Goal: Task Accomplishment & Management: Complete application form

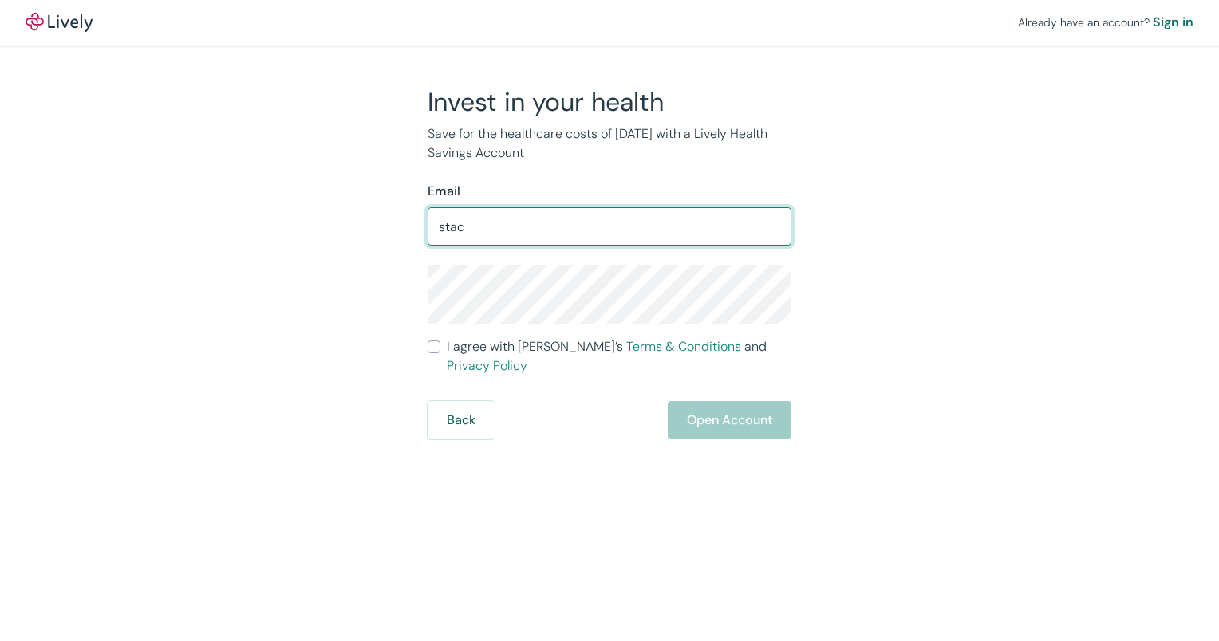
type input "[EMAIL_ADDRESS][DOMAIN_NAME]"
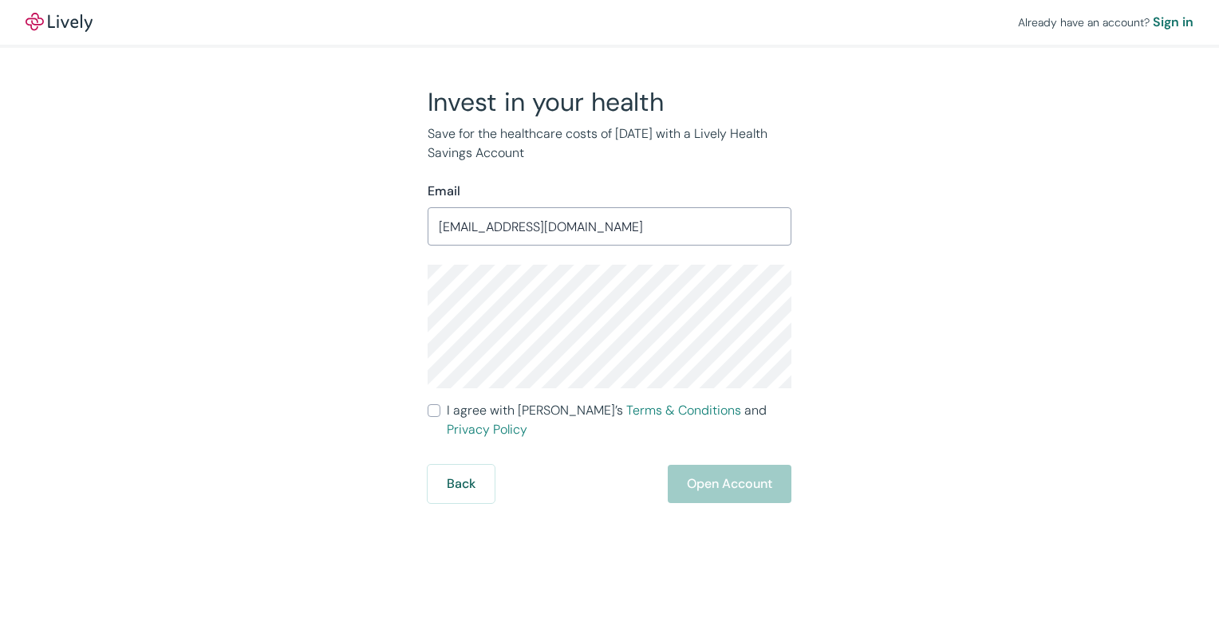
click at [435, 414] on input "I agree with Lively’s Terms & Conditions and Privacy Policy" at bounding box center [434, 410] width 13 height 13
checkbox input "true"
click at [754, 465] on button "Open Account" at bounding box center [730, 484] width 124 height 38
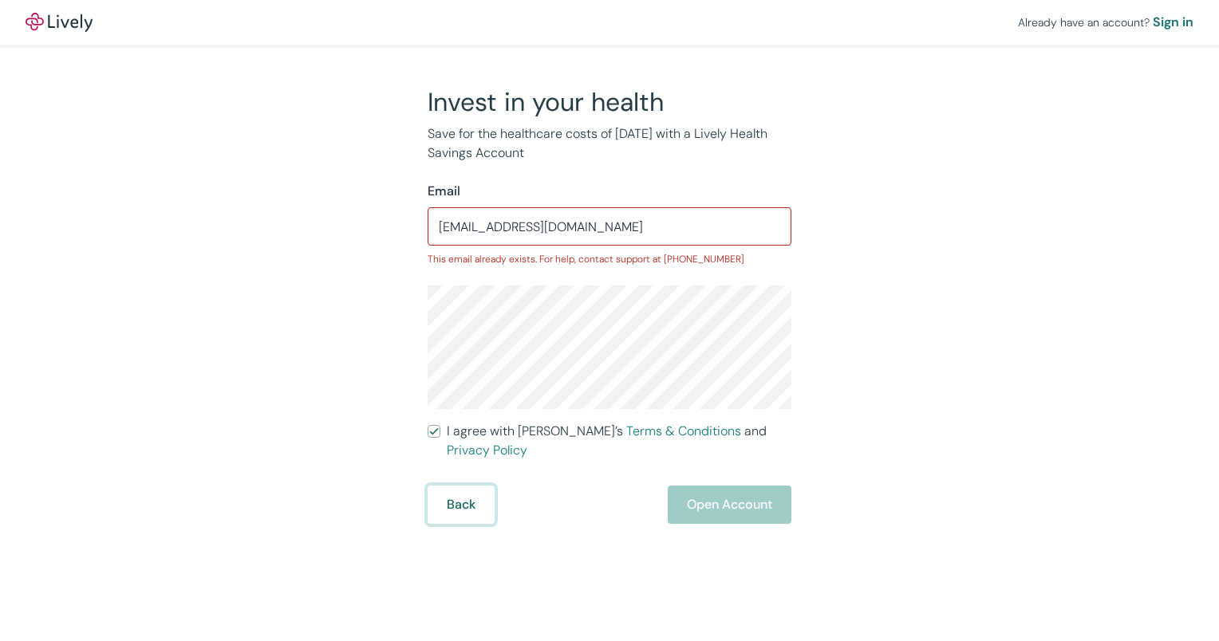
click at [451, 507] on button "Back" at bounding box center [461, 505] width 67 height 38
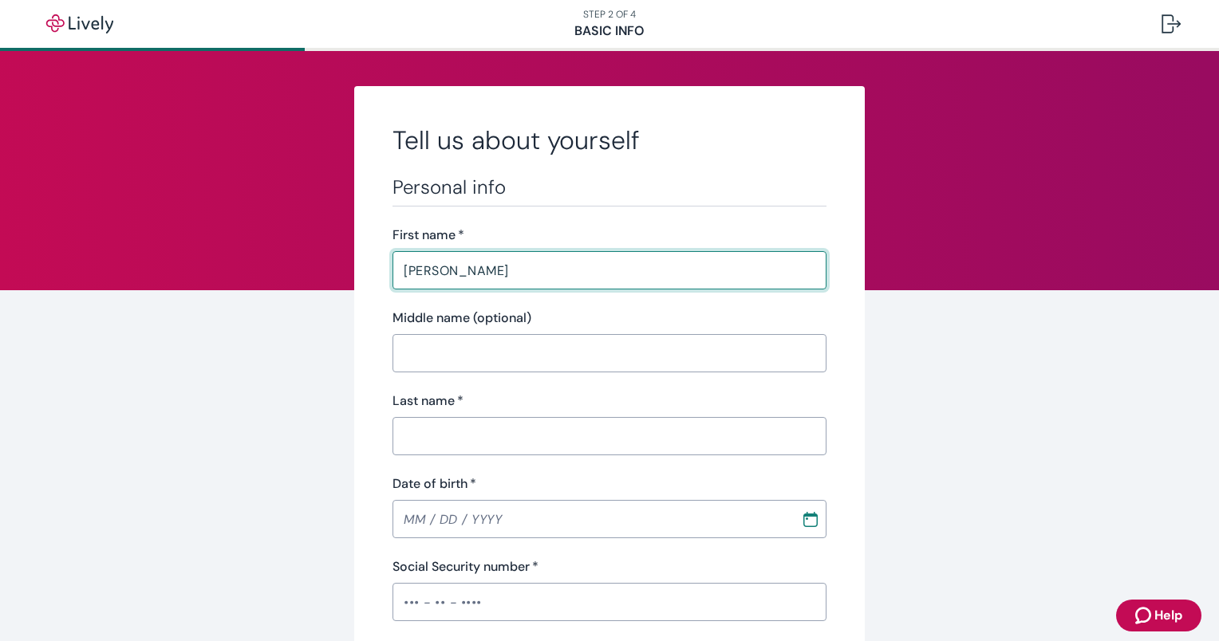
type input "[PERSON_NAME]"
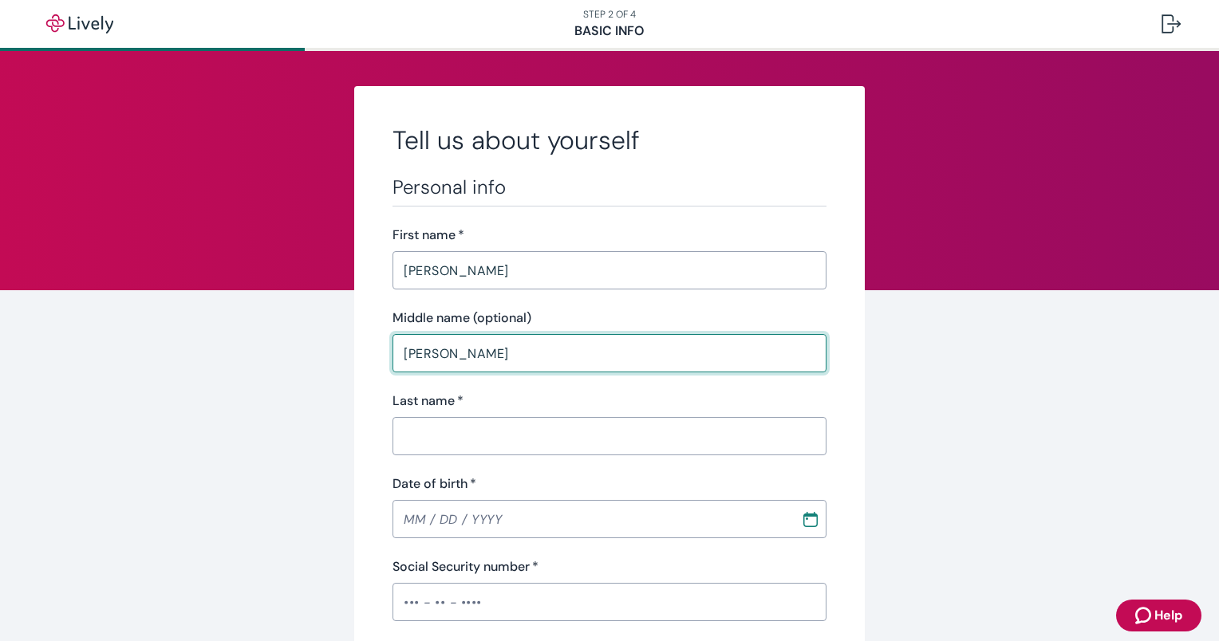
type input "[PERSON_NAME]"
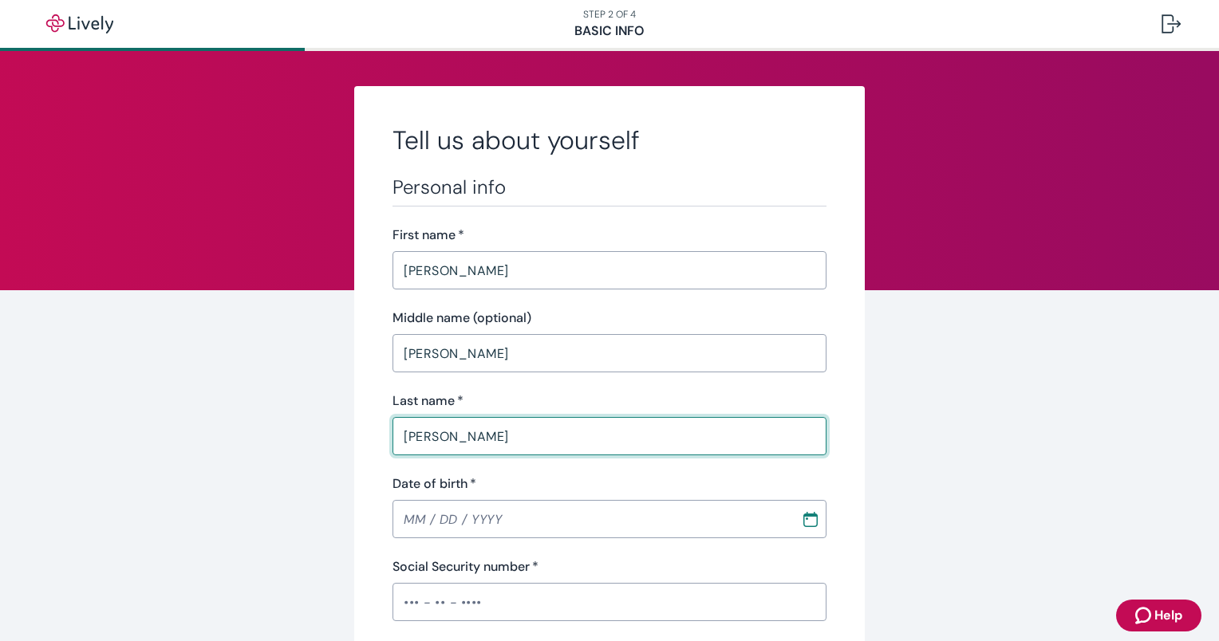
type input "[PERSON_NAME]"
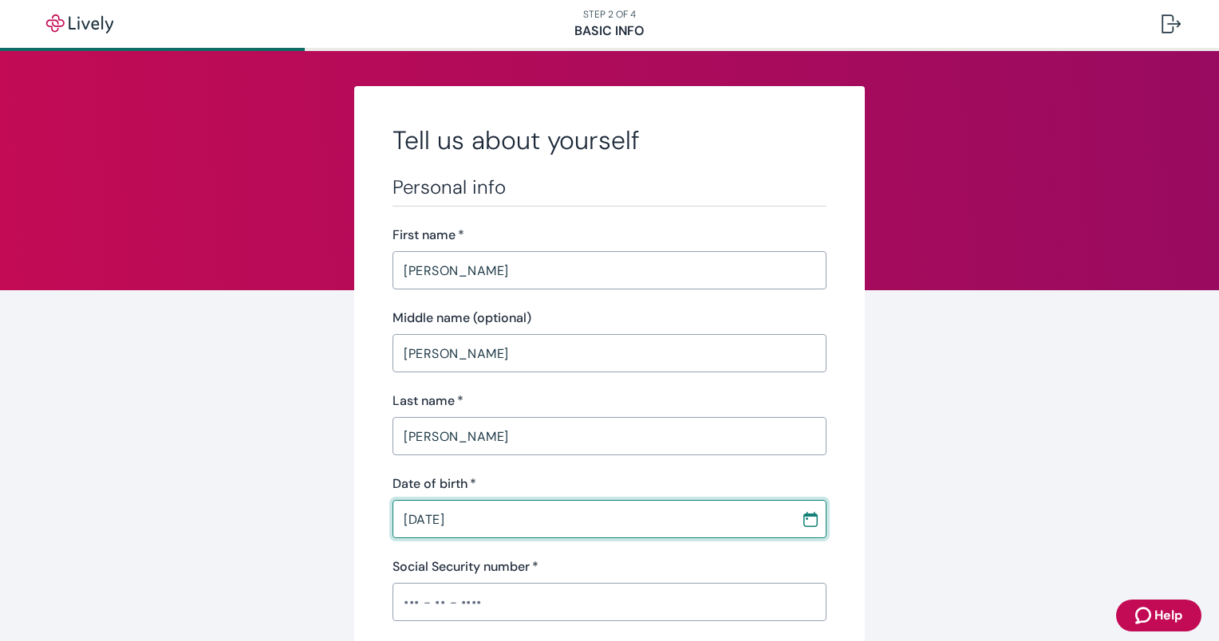
type input "[DATE]"
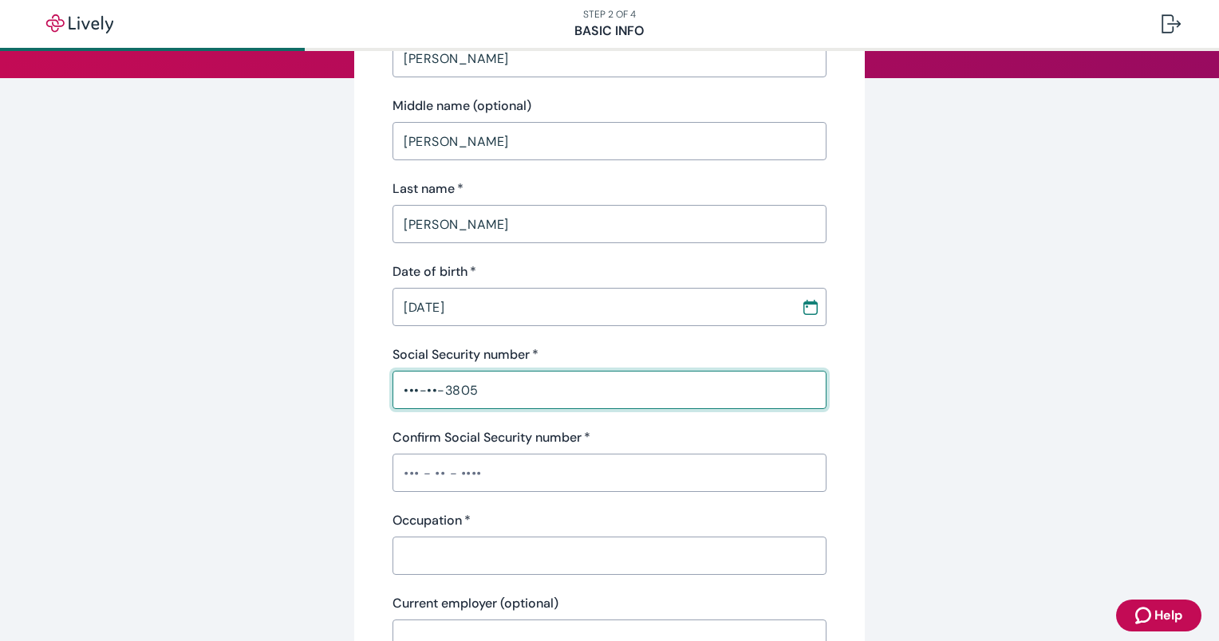
scroll to position [239, 0]
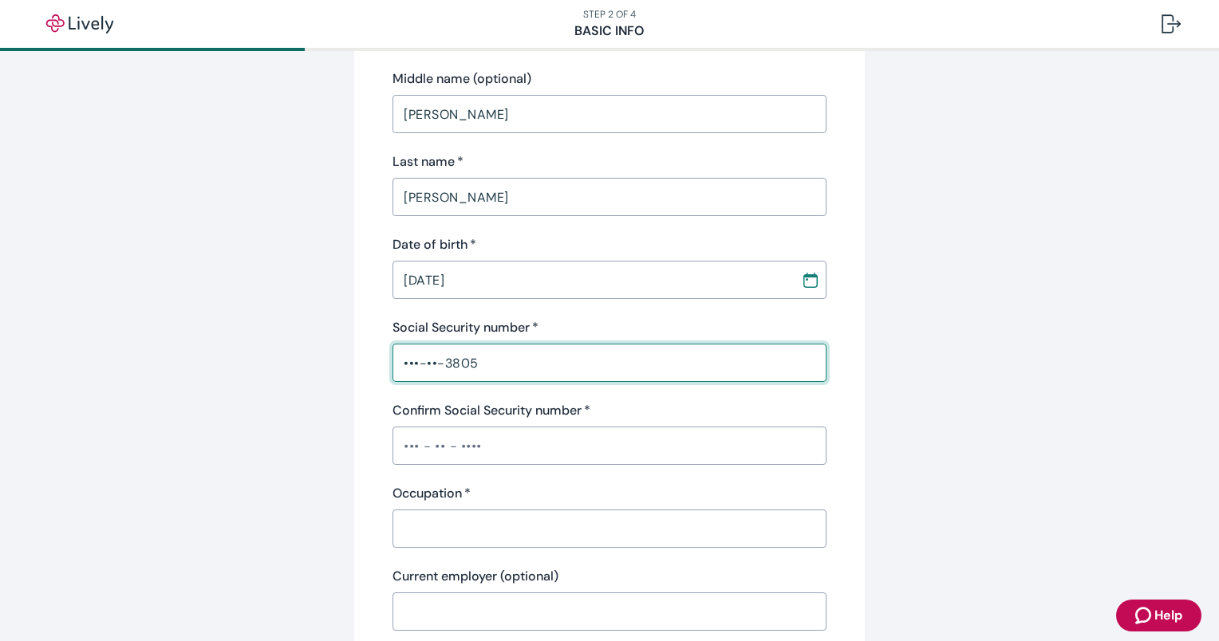
type input "•••-••-3805"
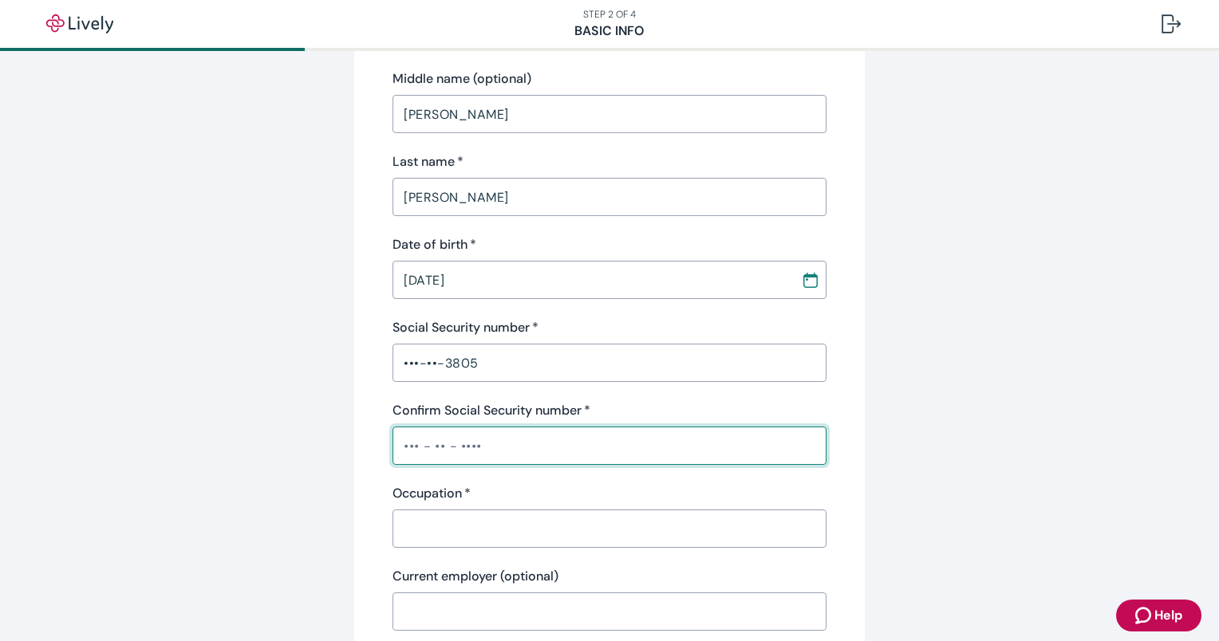
click at [536, 432] on input "Confirm Social Security number   *" at bounding box center [609, 446] width 434 height 32
type input "•••-••-3805"
click at [511, 529] on input "Occupation   *" at bounding box center [609, 529] width 434 height 32
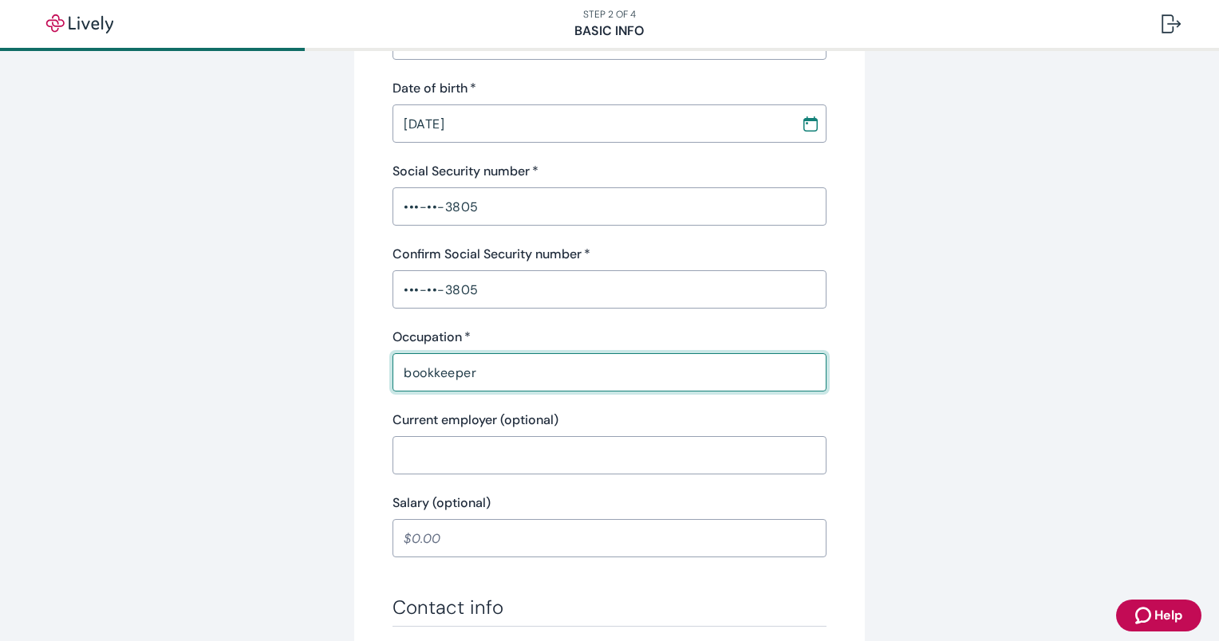
scroll to position [399, 0]
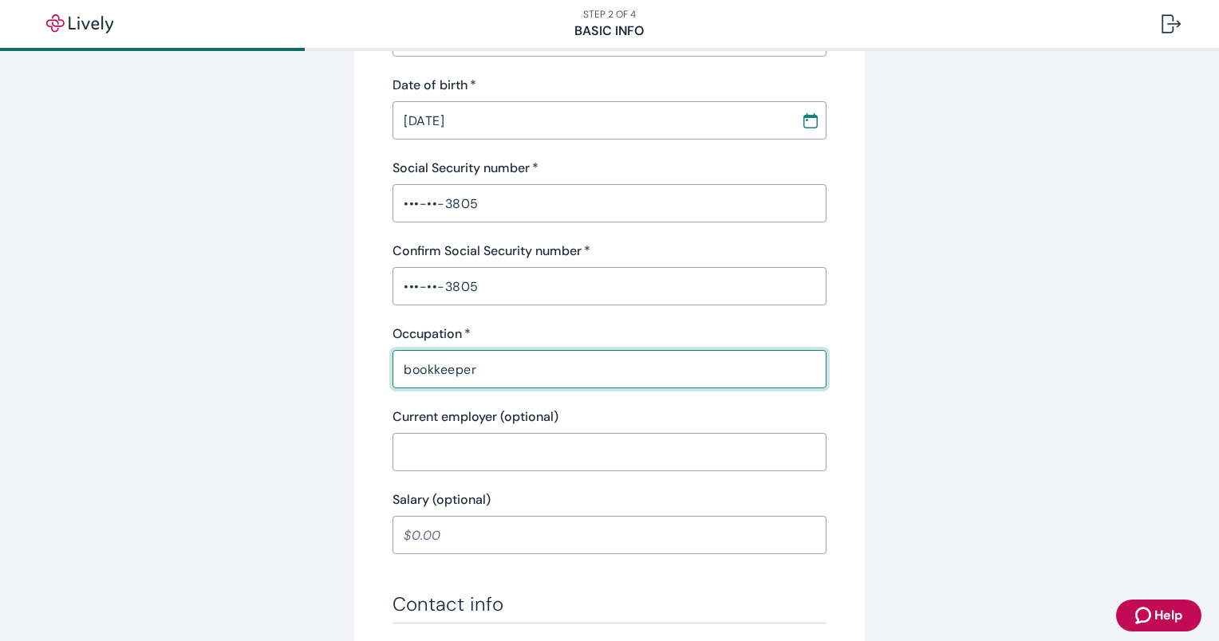
type input "bookkeeper"
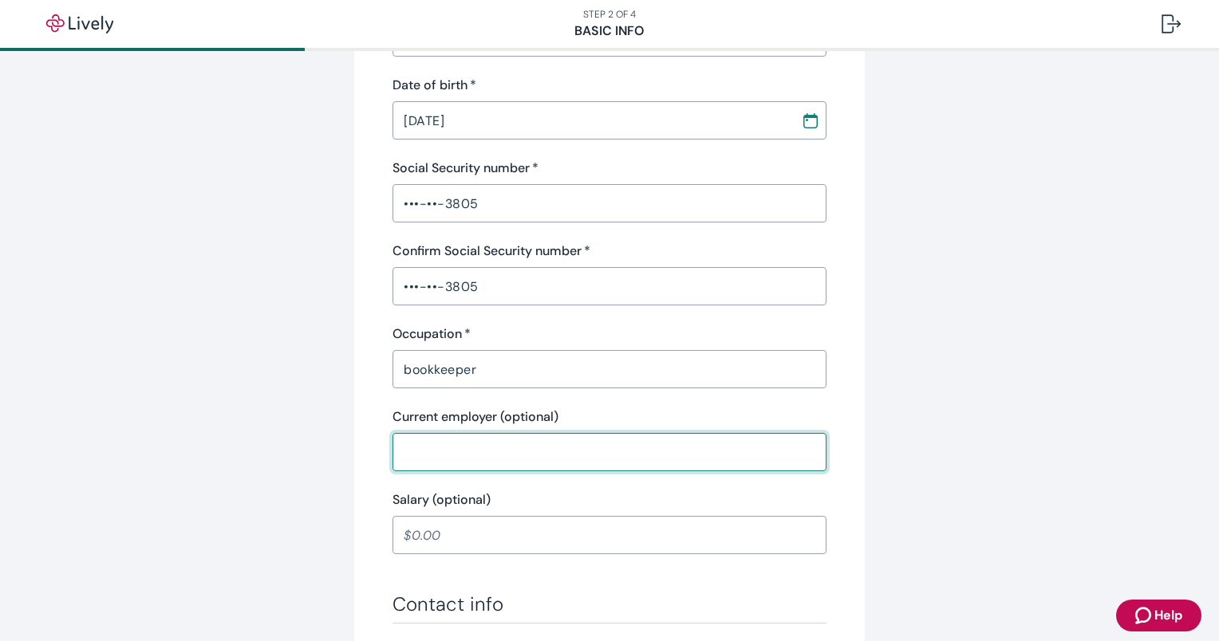
click at [516, 450] on input "Current employer (optional)" at bounding box center [609, 452] width 434 height 32
type input "[PERSON_NAME] Consulting Group, Inc."
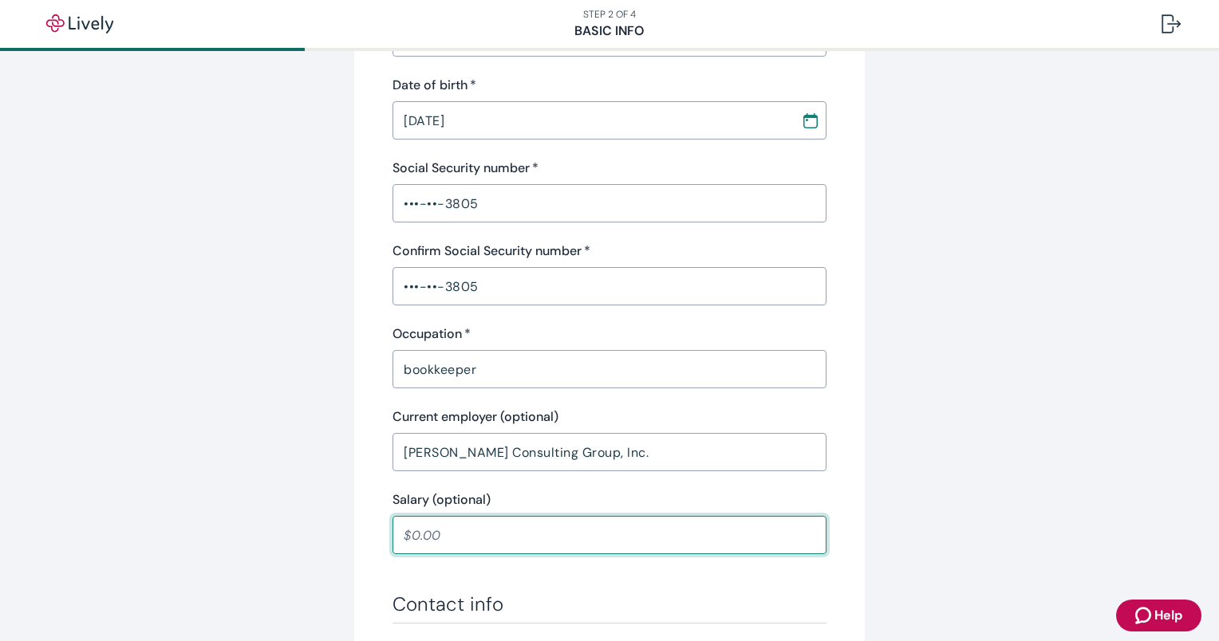
drag, startPoint x: 488, startPoint y: 539, endPoint x: 353, endPoint y: 530, distance: 135.9
click at [354, 530] on div "Tell us about yourself Personal info First name   * [PERSON_NAME] ​ Middle name…" at bounding box center [609, 431] width 511 height 1489
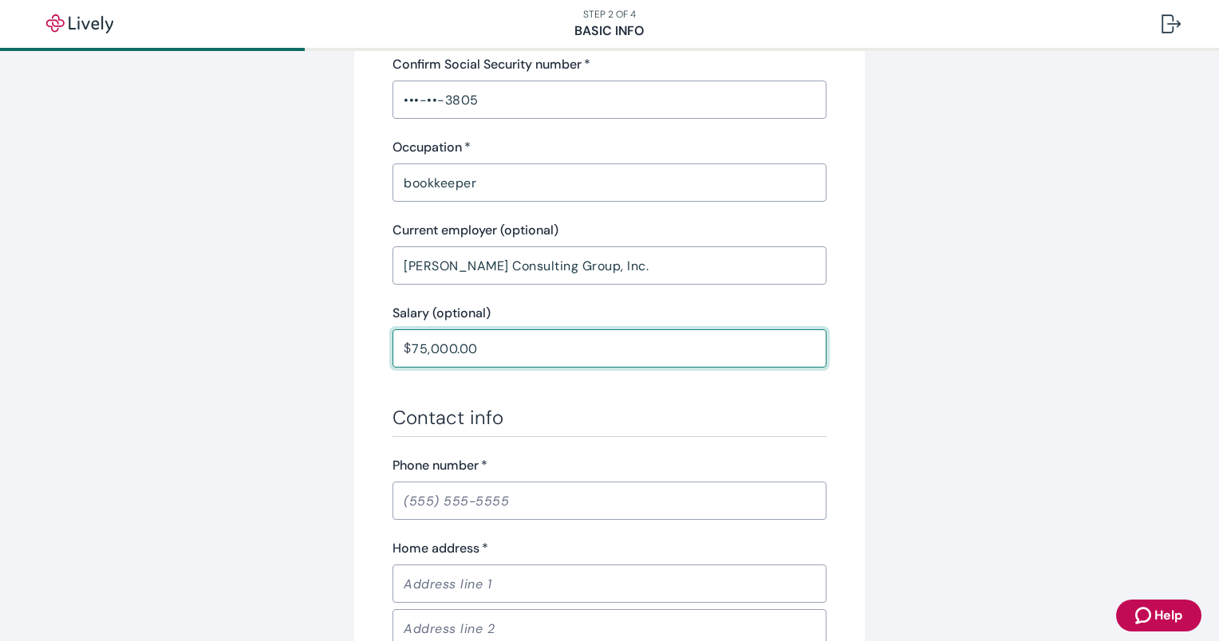
scroll to position [638, 0]
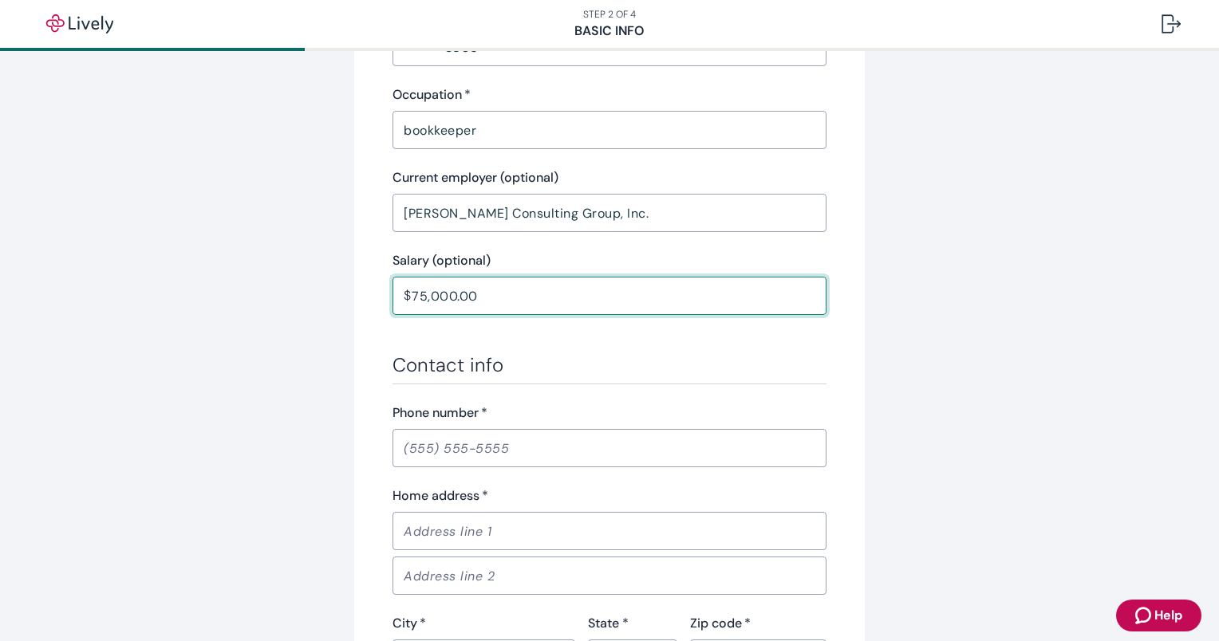
type input "75,000.00"
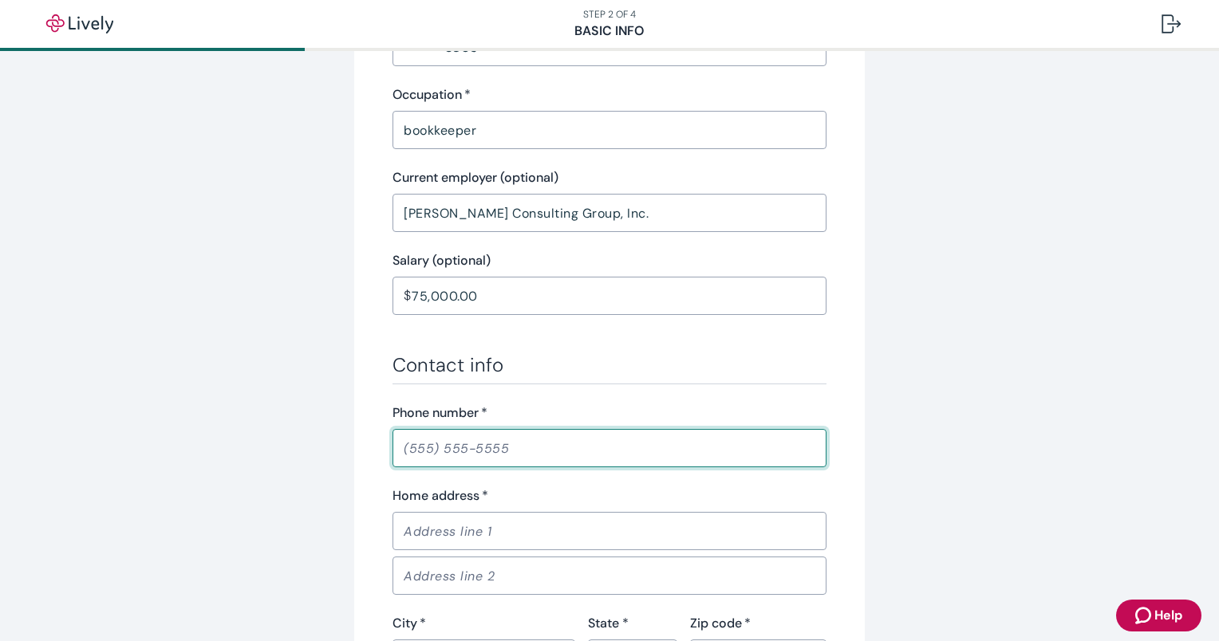
click at [543, 447] on input "Phone number   *" at bounding box center [609, 448] width 434 height 32
type input "[PHONE_NUMBER]"
type input "PO Box 5394"
type input "Eagle"
type input "CO"
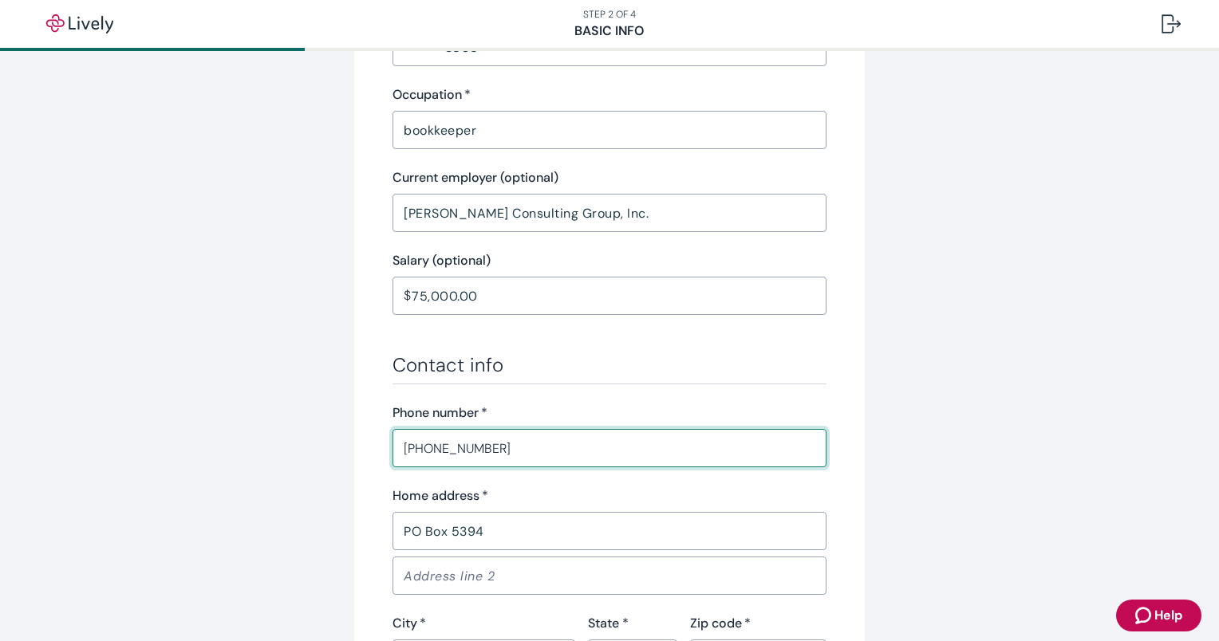
type input "81631"
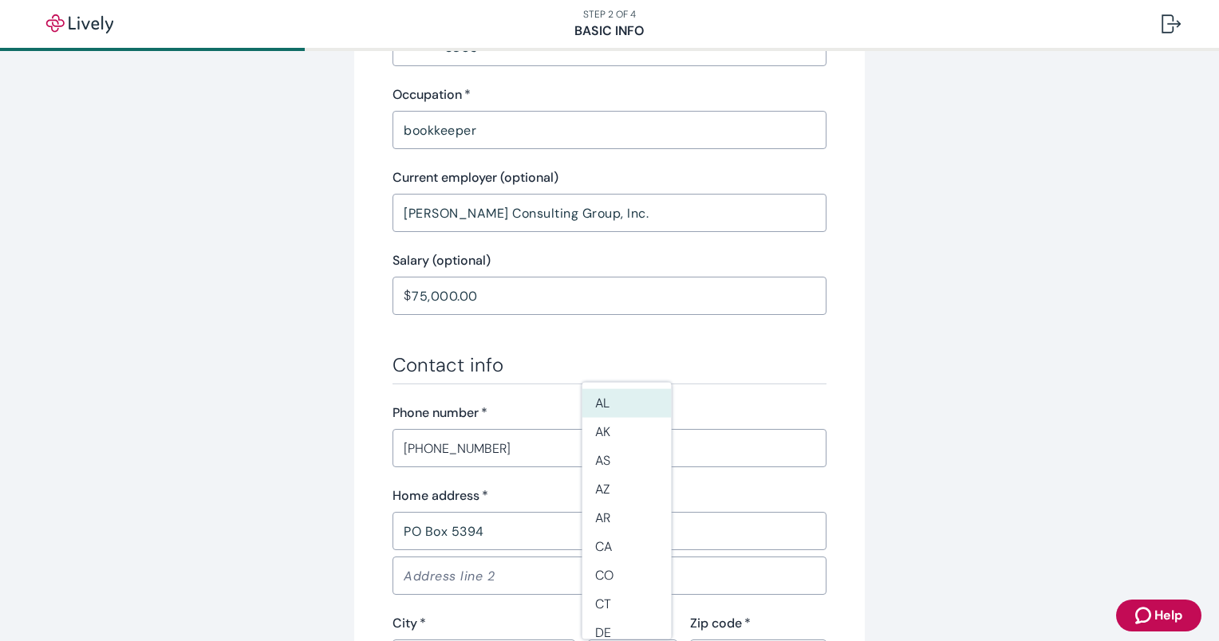
click at [968, 408] on div "Tell us about yourself Personal info First name   * [PERSON_NAME] ​ Middle name…" at bounding box center [610, 192] width 766 height 1489
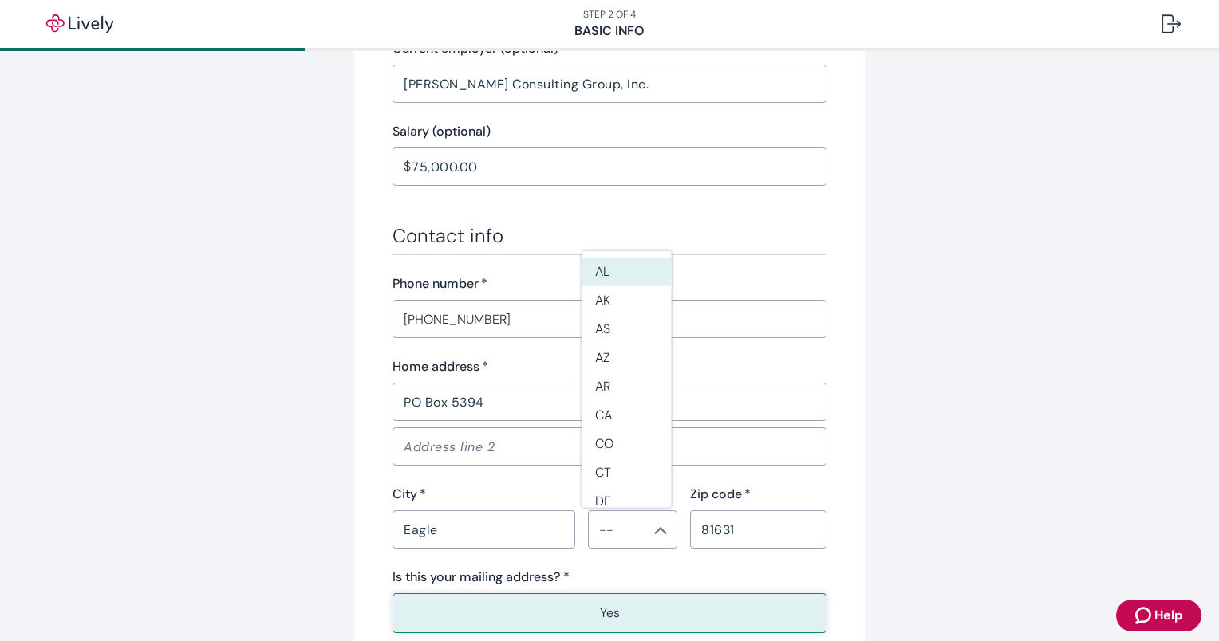
scroll to position [769, 0]
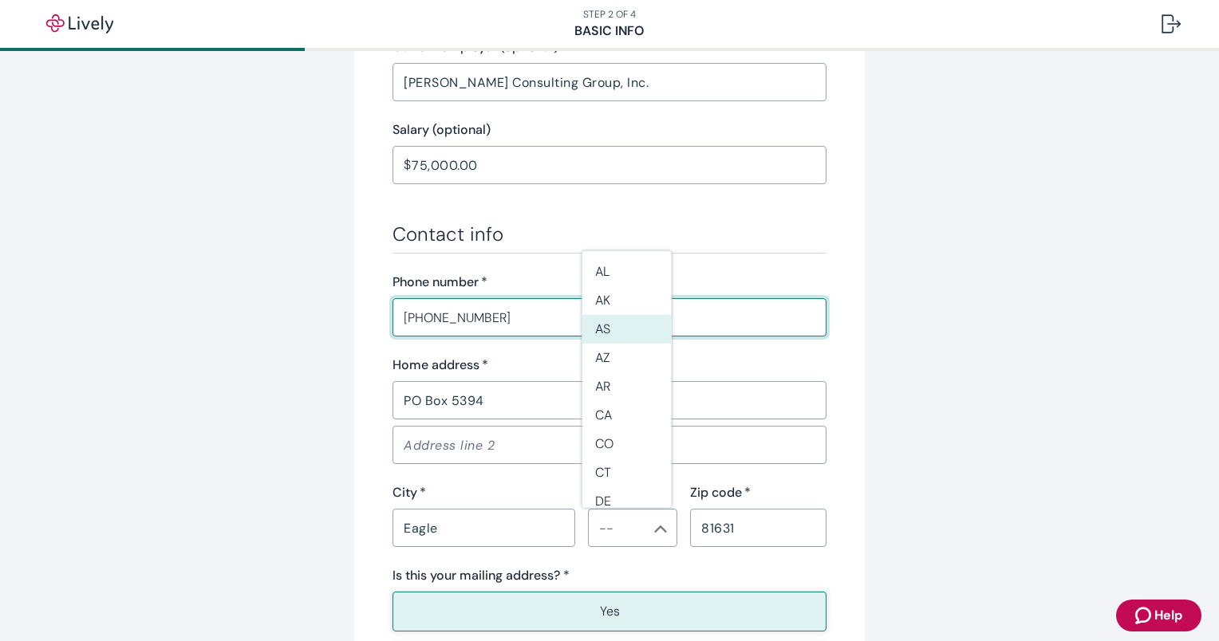
drag, startPoint x: 507, startPoint y: 313, endPoint x: 270, endPoint y: 280, distance: 239.2
click at [270, 280] on div "Tell us about yourself Personal info First name   * [PERSON_NAME] ​ Middle name…" at bounding box center [610, 61] width 766 height 1489
type input "[PHONE_NUMBER]"
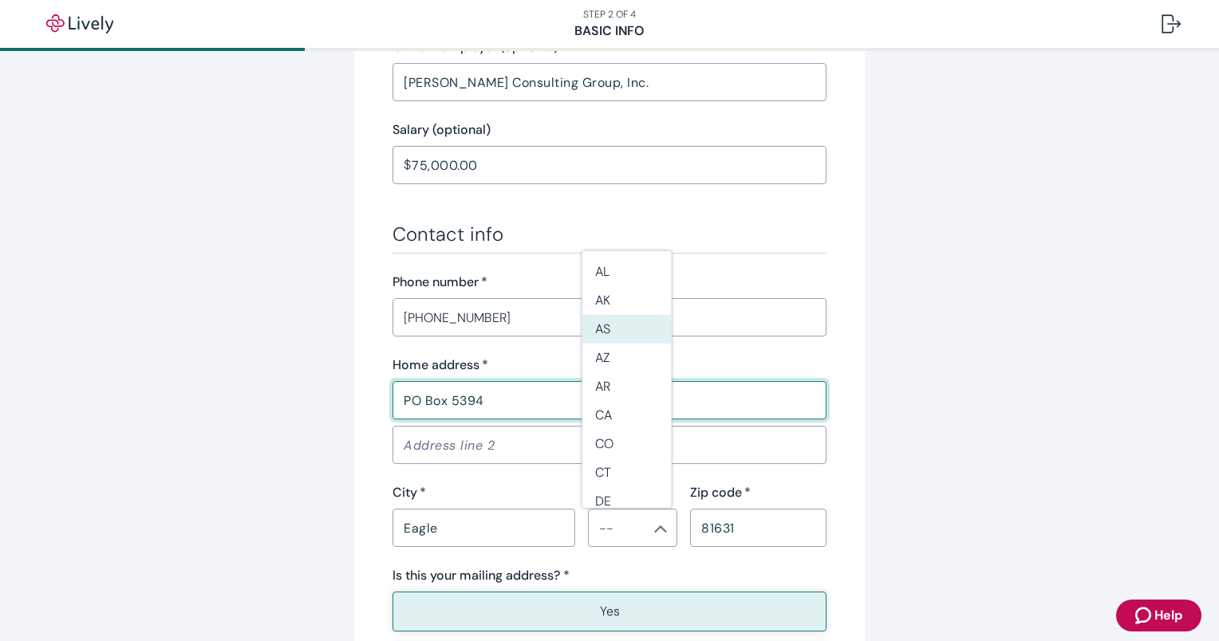
click at [504, 400] on input "PO Box 5394" at bounding box center [609, 400] width 434 height 32
type input "PO Box 1651"
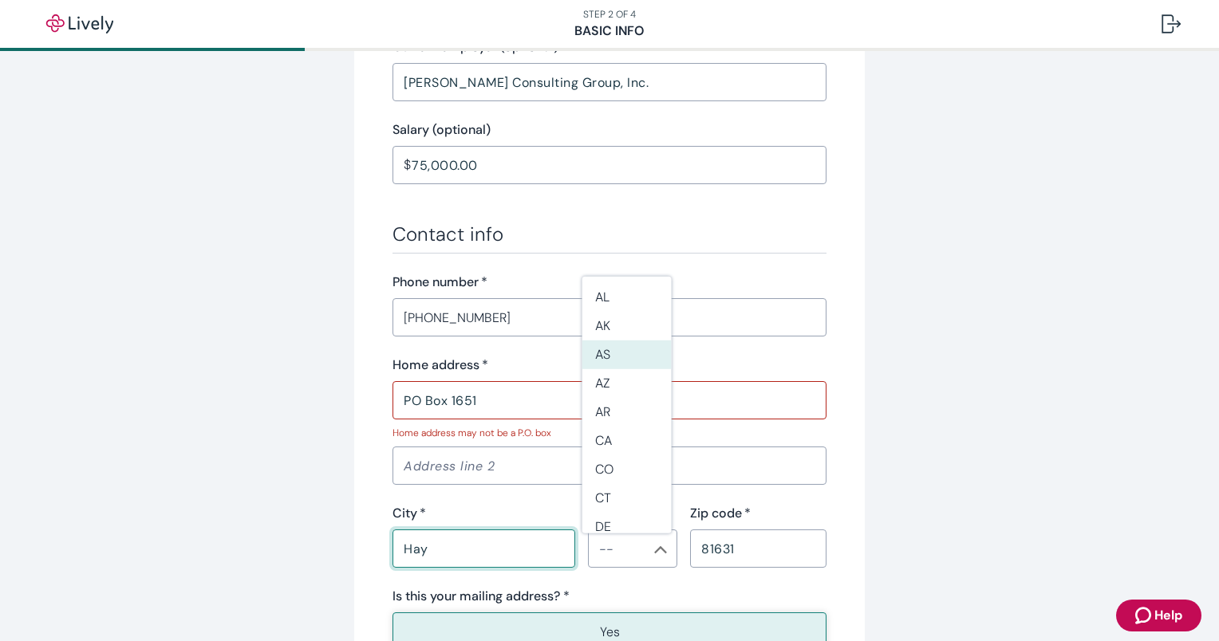
type input "[PERSON_NAME]"
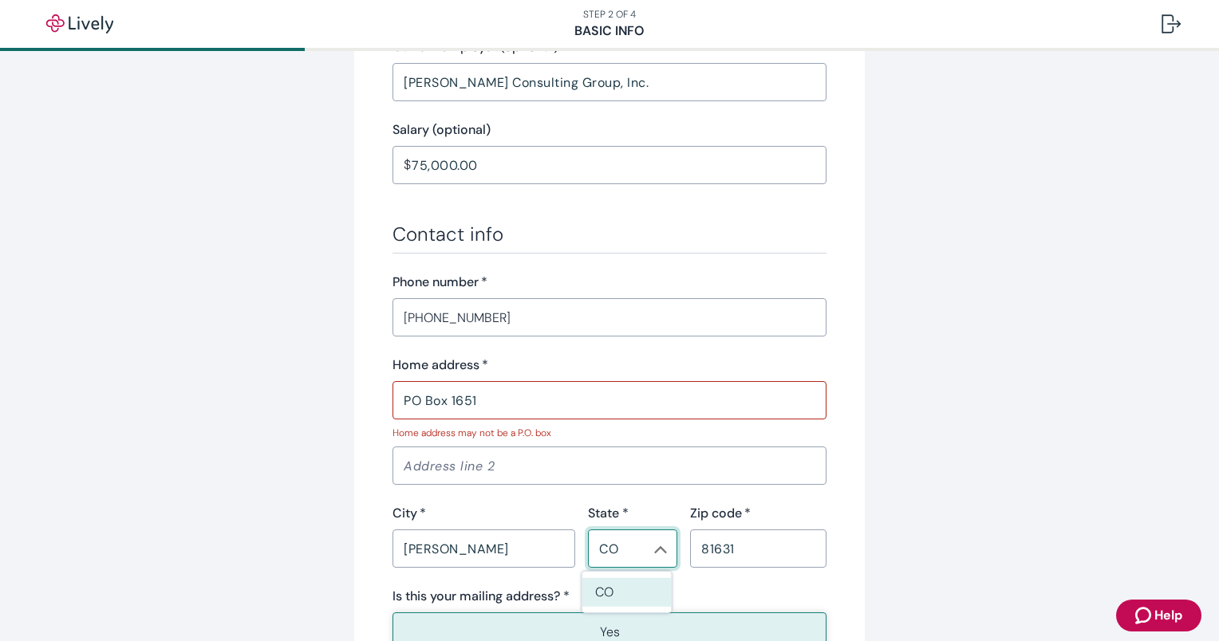
type input "CO"
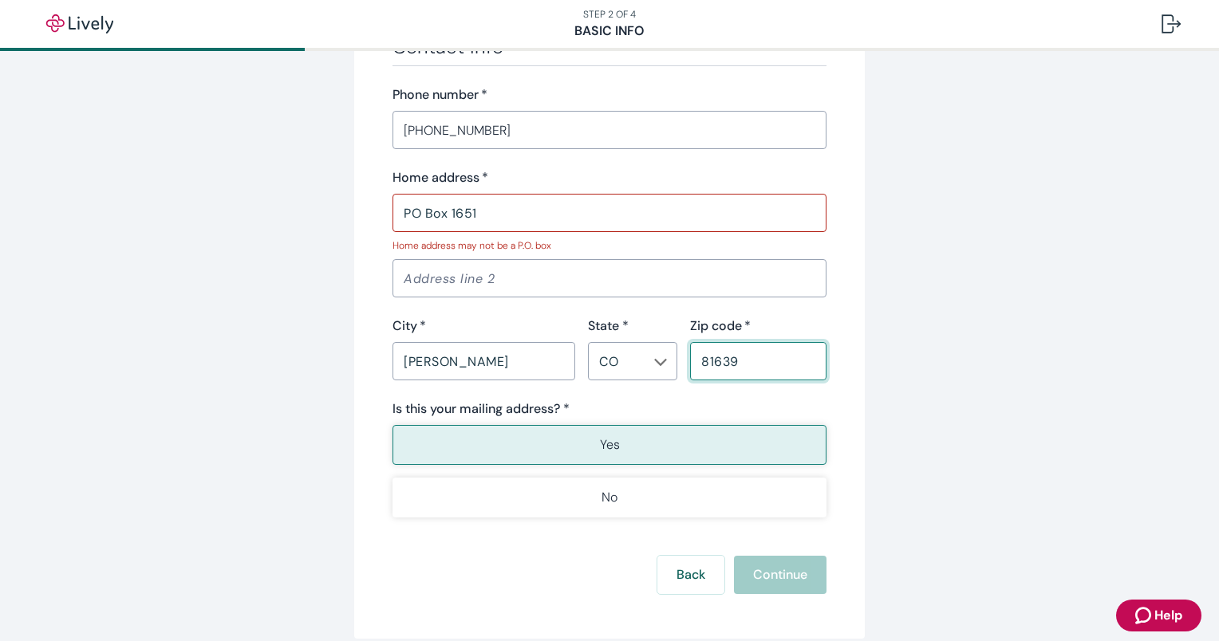
scroll to position [1008, 0]
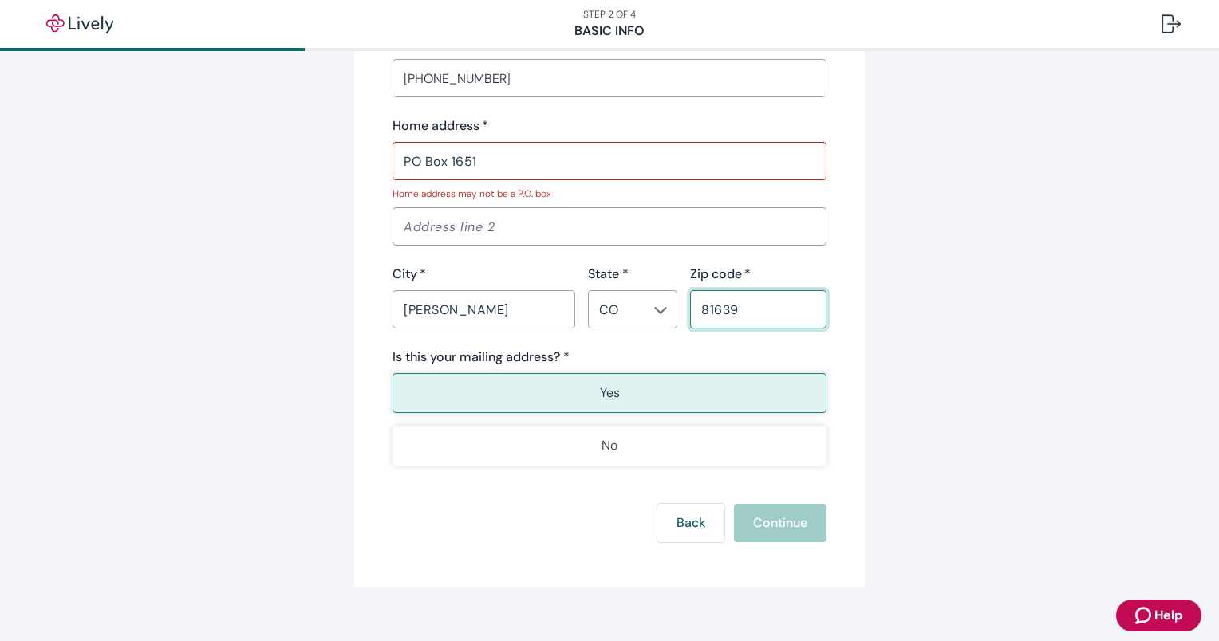
type input "81639"
click at [615, 390] on button "Yes" at bounding box center [609, 393] width 434 height 40
drag, startPoint x: 517, startPoint y: 162, endPoint x: 348, endPoint y: 128, distance: 172.6
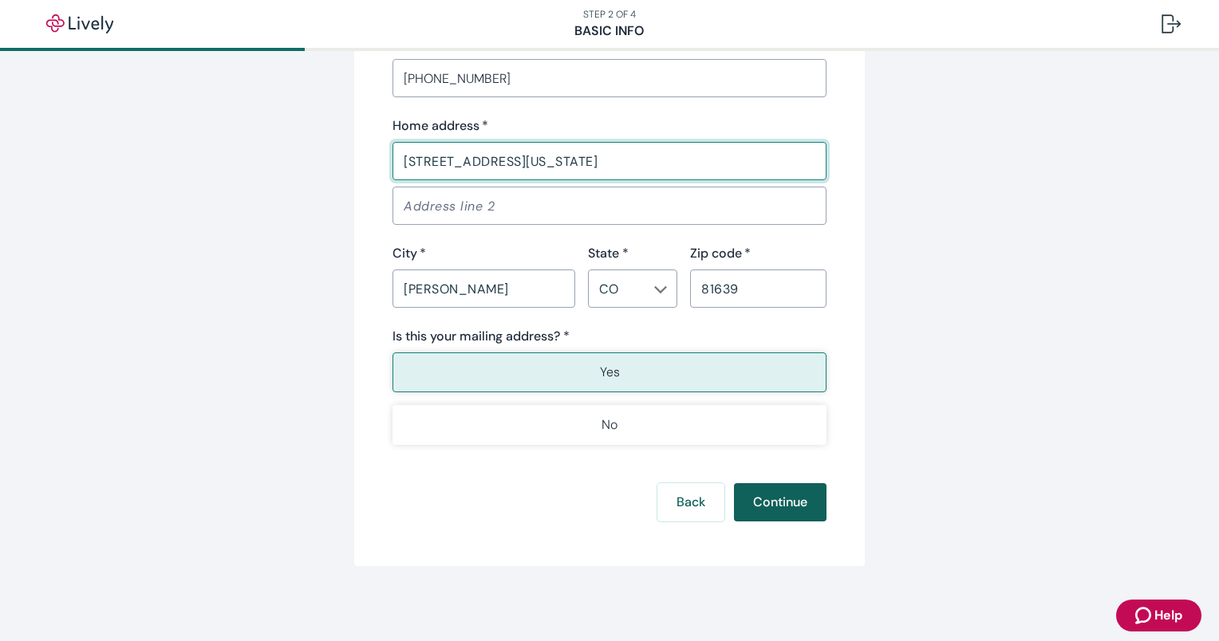
type input "[STREET_ADDRESS][US_STATE]"
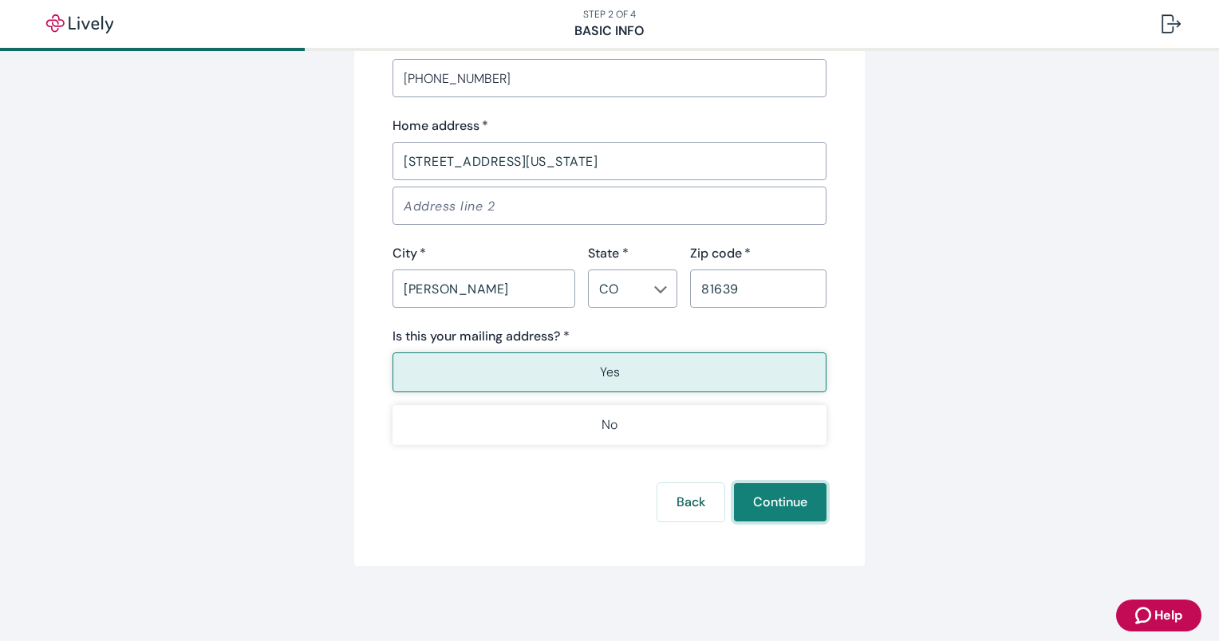
click at [762, 495] on button "Continue" at bounding box center [780, 502] width 93 height 38
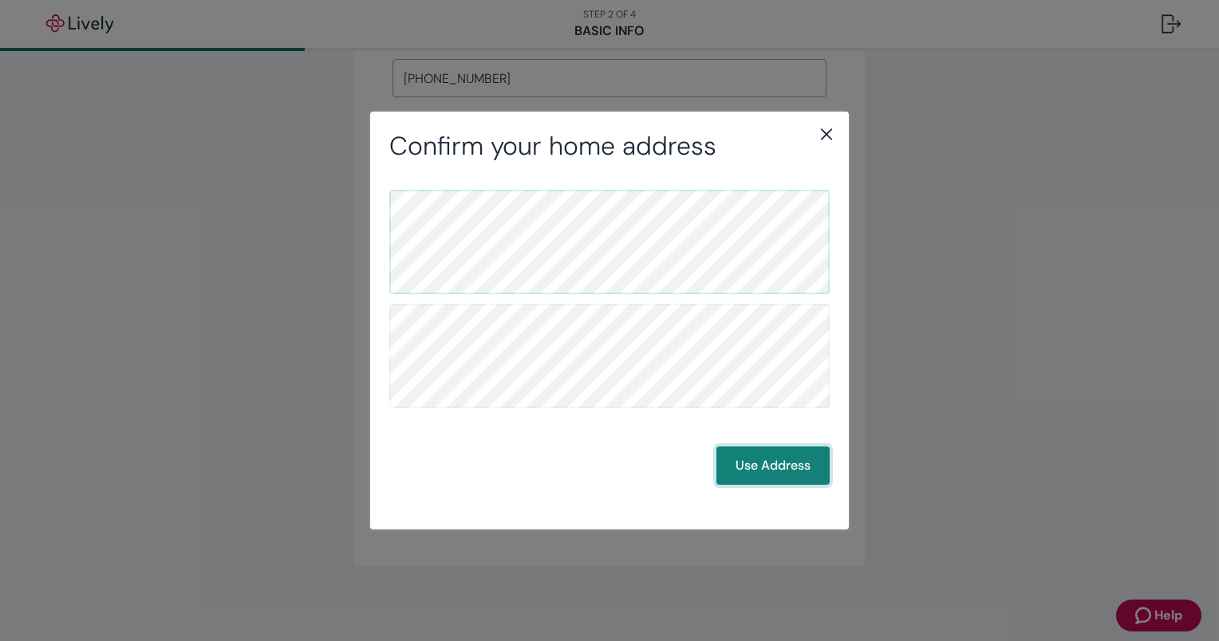
click at [757, 472] on button "Use Address" at bounding box center [772, 466] width 113 height 38
click at [823, 131] on icon "close" at bounding box center [826, 133] width 11 height 11
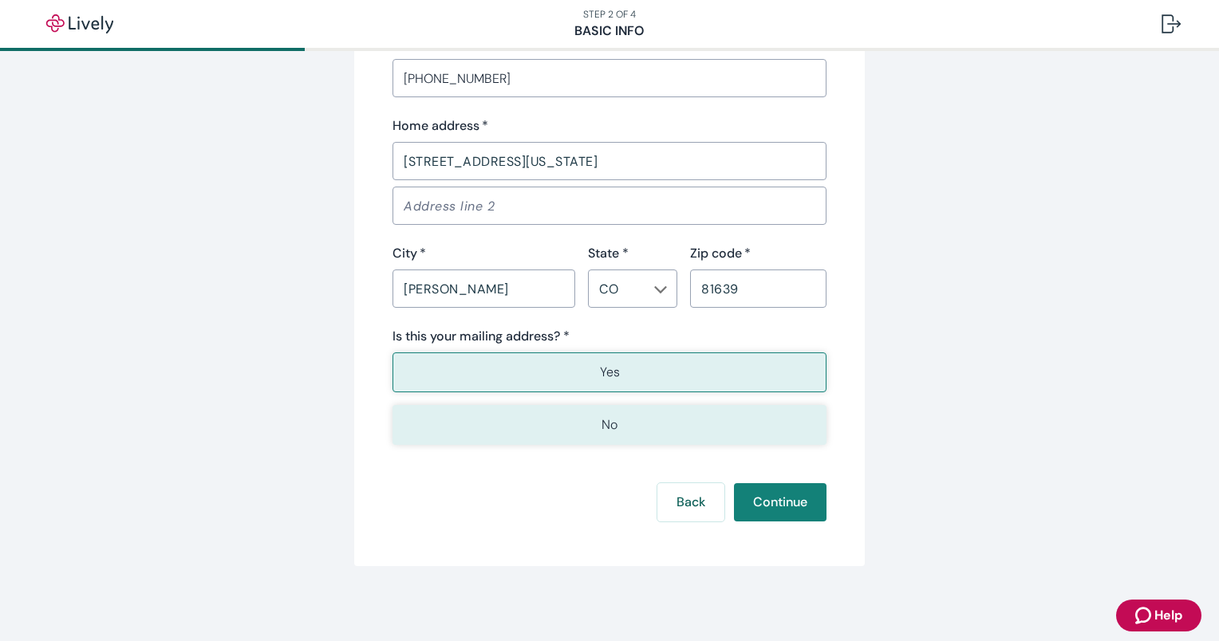
drag, startPoint x: 591, startPoint y: 428, endPoint x: 593, endPoint y: 416, distance: 12.2
click at [590, 429] on button "No" at bounding box center [609, 425] width 434 height 40
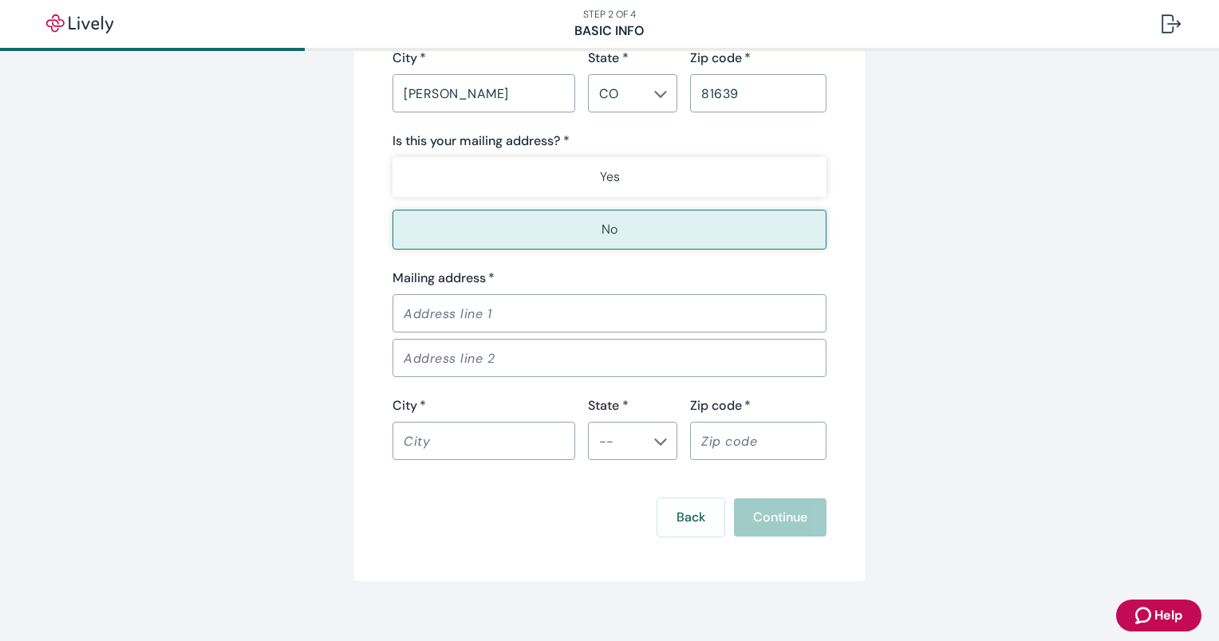
scroll to position [1219, 0]
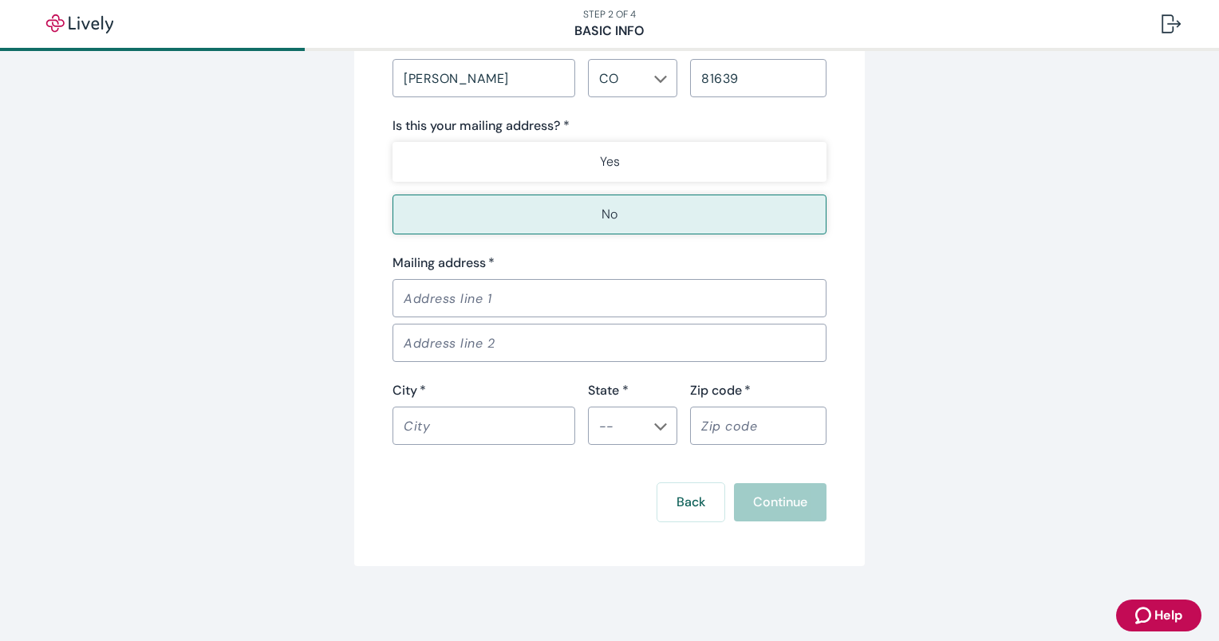
click at [546, 303] on input "Mailing address   *" at bounding box center [609, 298] width 434 height 32
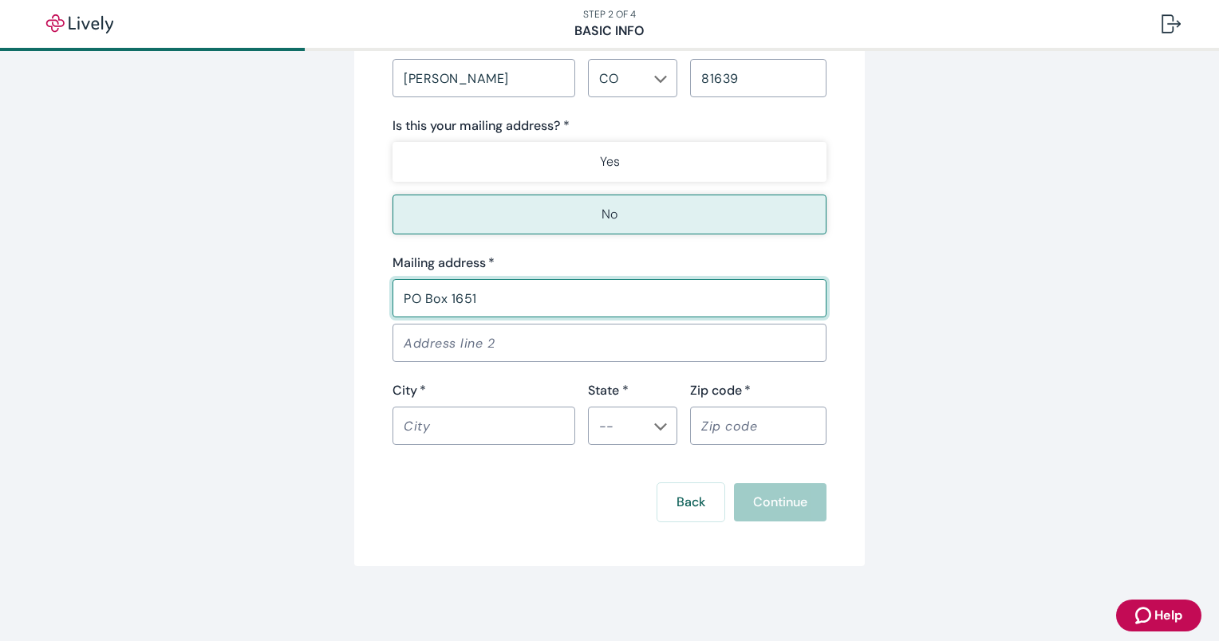
type input "PO Box 1651"
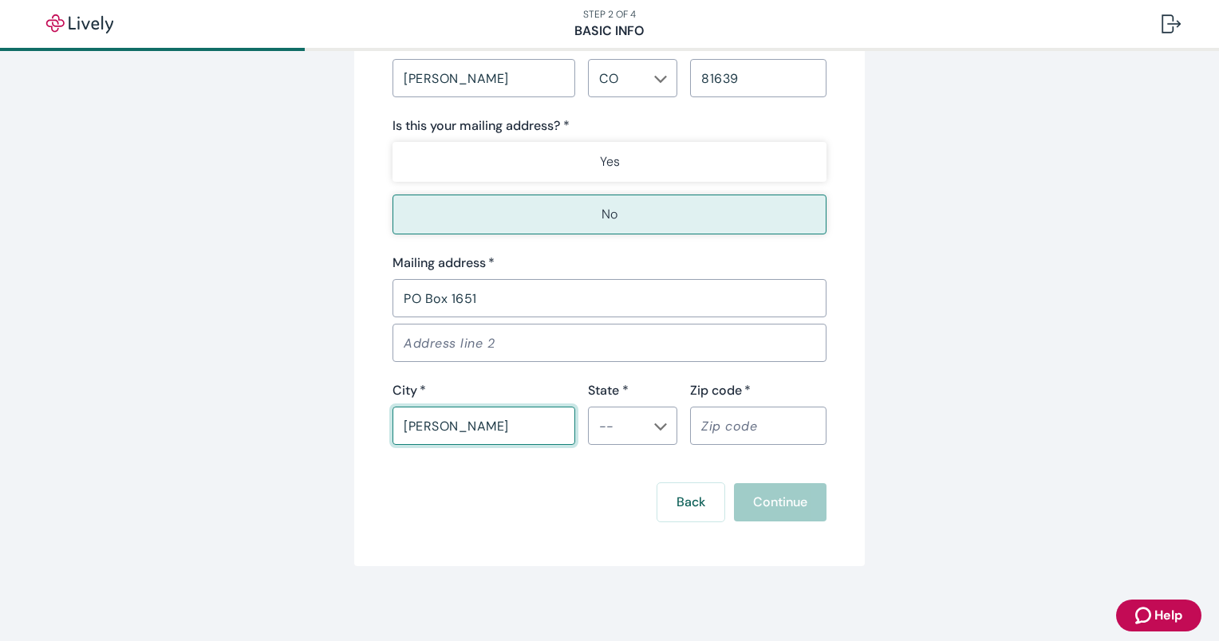
type input "[PERSON_NAME]"
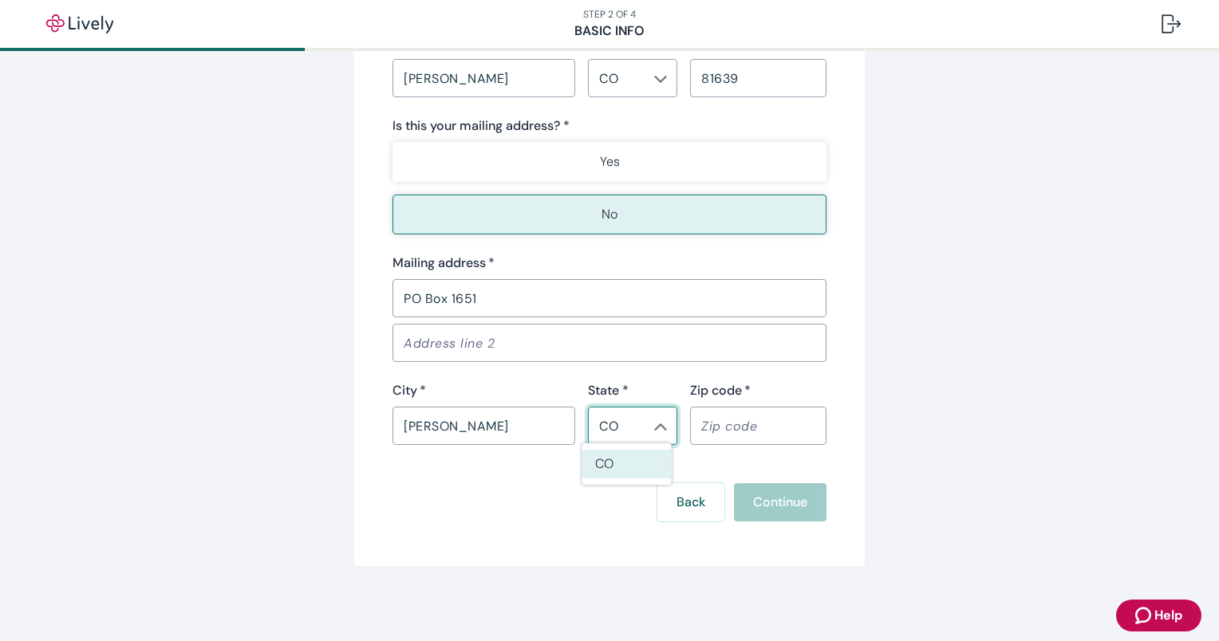
type input "CO"
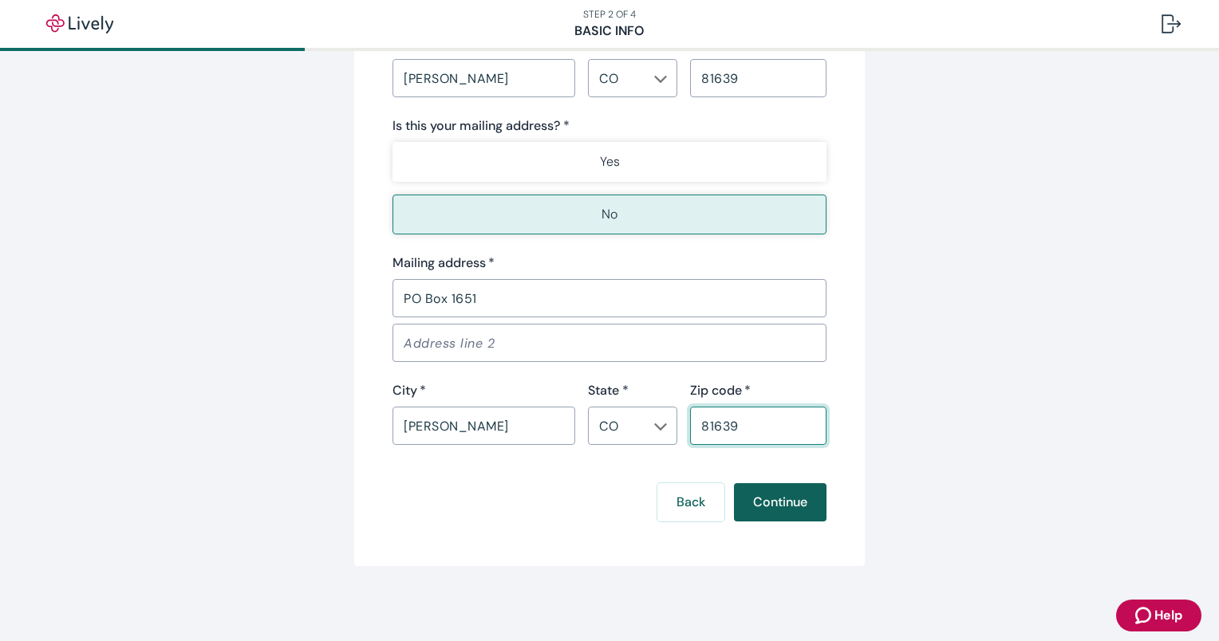
type input "81639"
click at [771, 498] on button "Continue" at bounding box center [780, 502] width 93 height 38
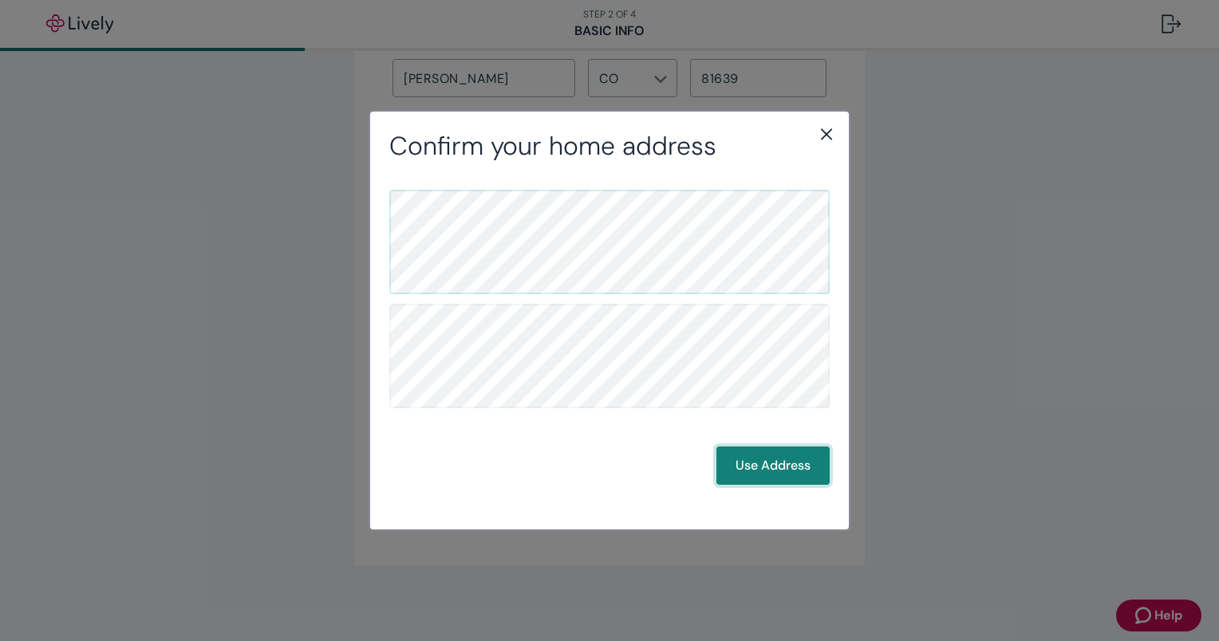
click at [749, 467] on button "Use Address" at bounding box center [772, 466] width 113 height 38
click at [771, 466] on button "Use Address" at bounding box center [772, 466] width 113 height 38
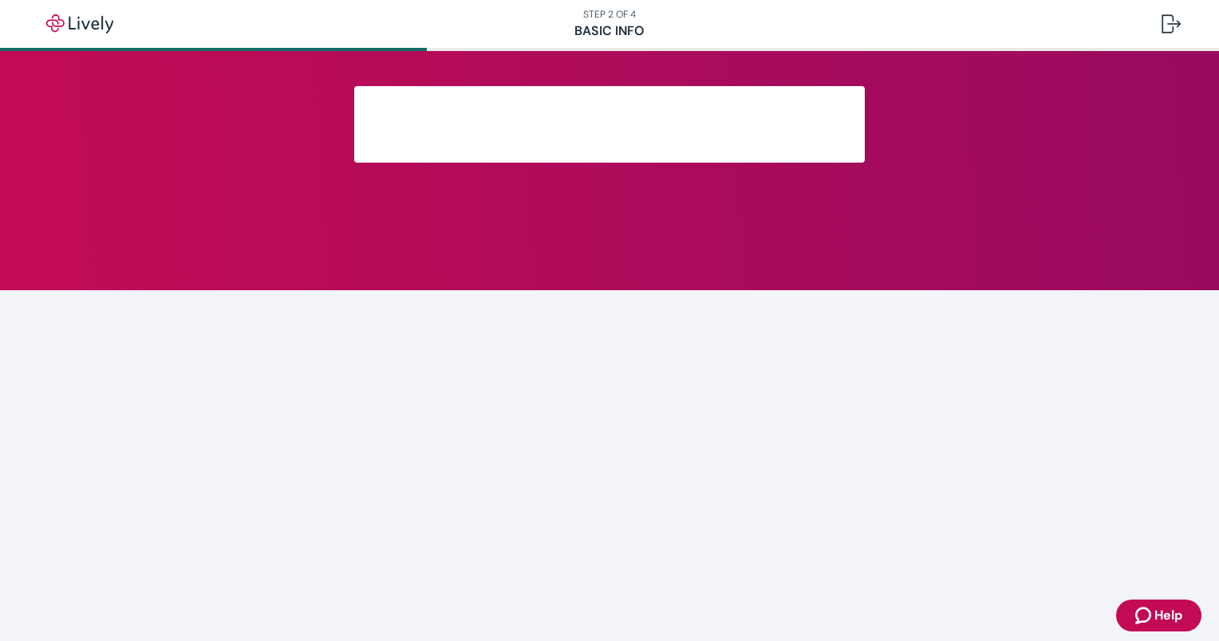
scroll to position [263, 0]
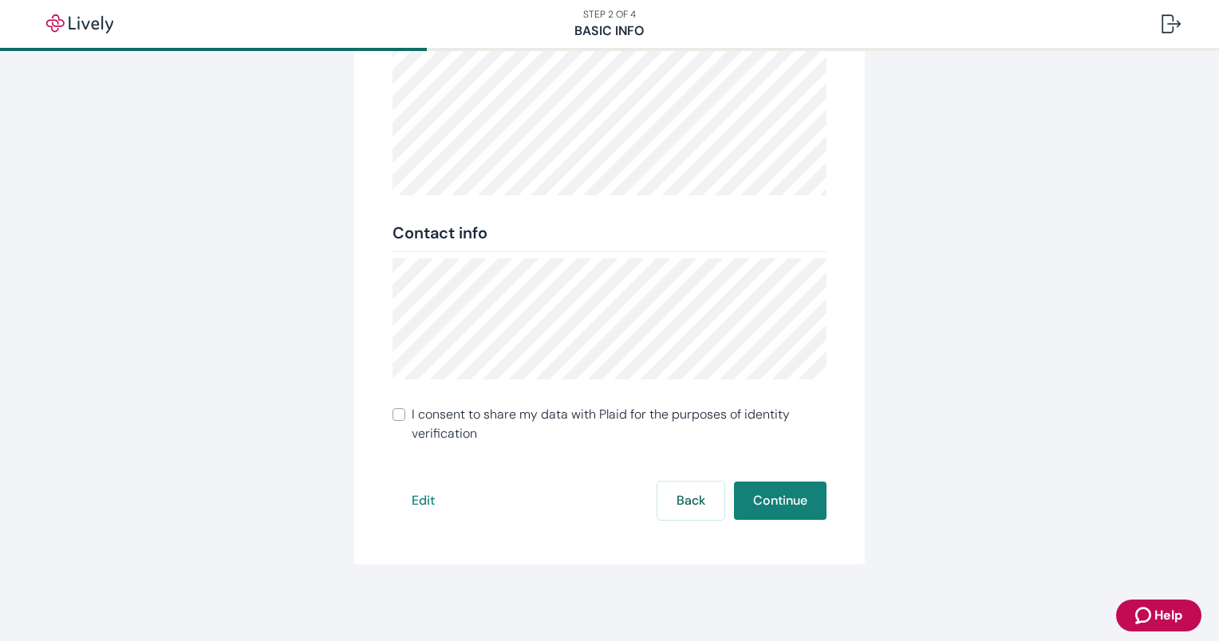
click at [392, 418] on input "I consent to share my data with Plaid for the purposes of identity verification" at bounding box center [398, 414] width 13 height 13
checkbox input "true"
click at [764, 498] on button "Continue" at bounding box center [780, 501] width 93 height 38
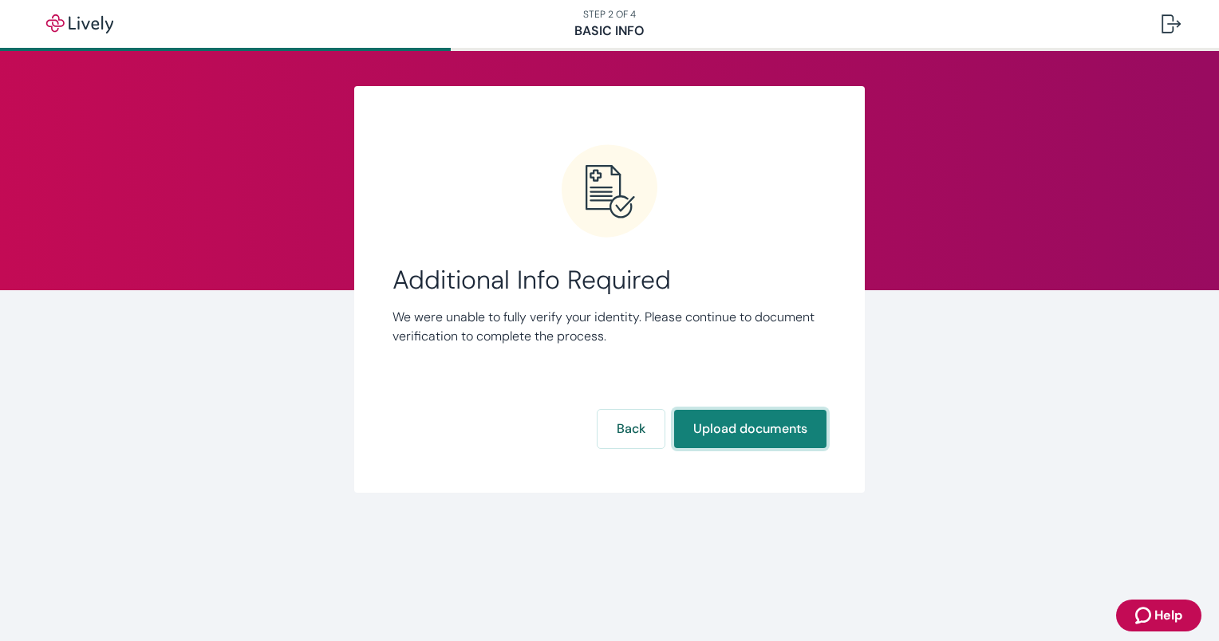
click at [745, 434] on button "Upload documents" at bounding box center [750, 429] width 152 height 38
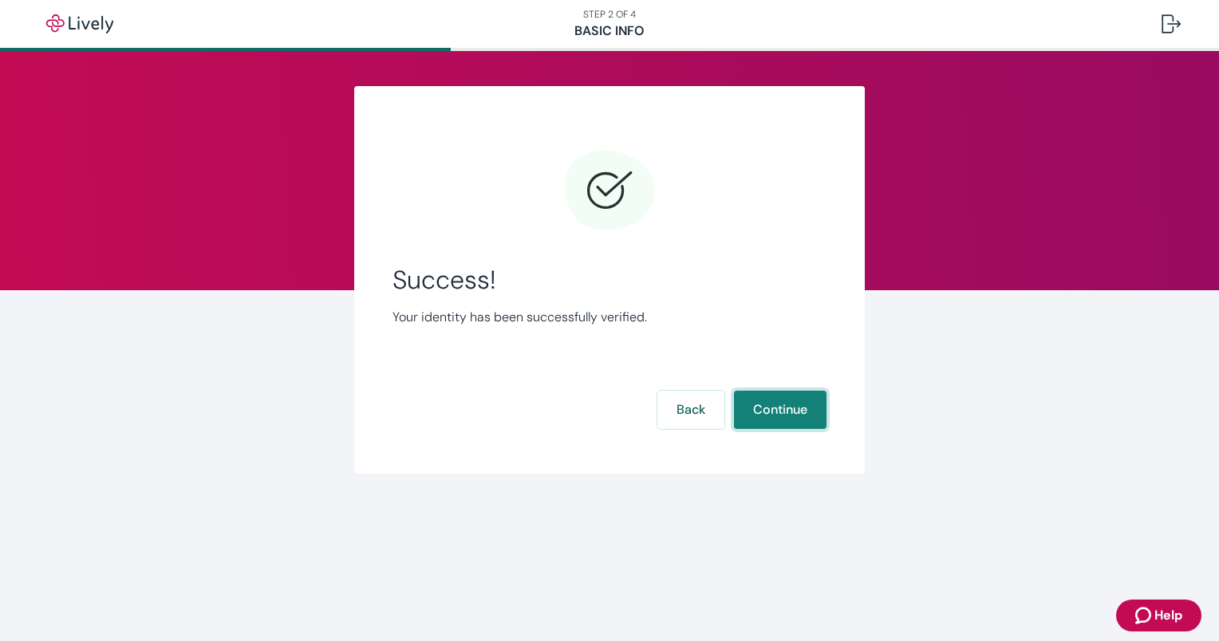
click at [762, 410] on button "Continue" at bounding box center [780, 410] width 93 height 38
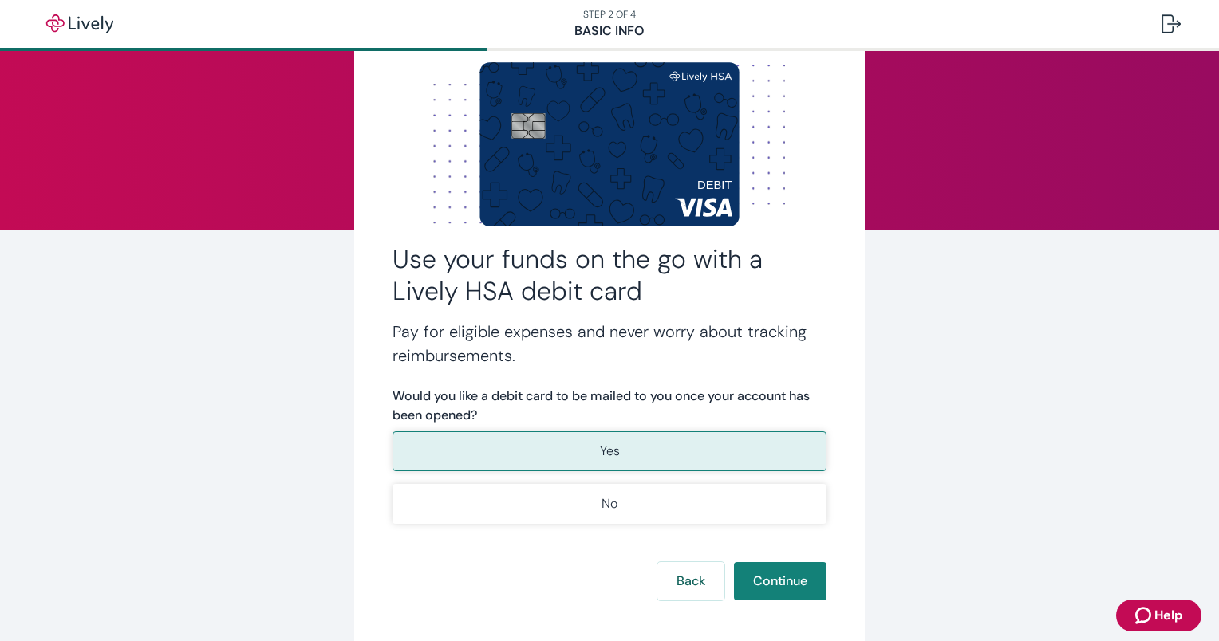
scroll to position [140, 0]
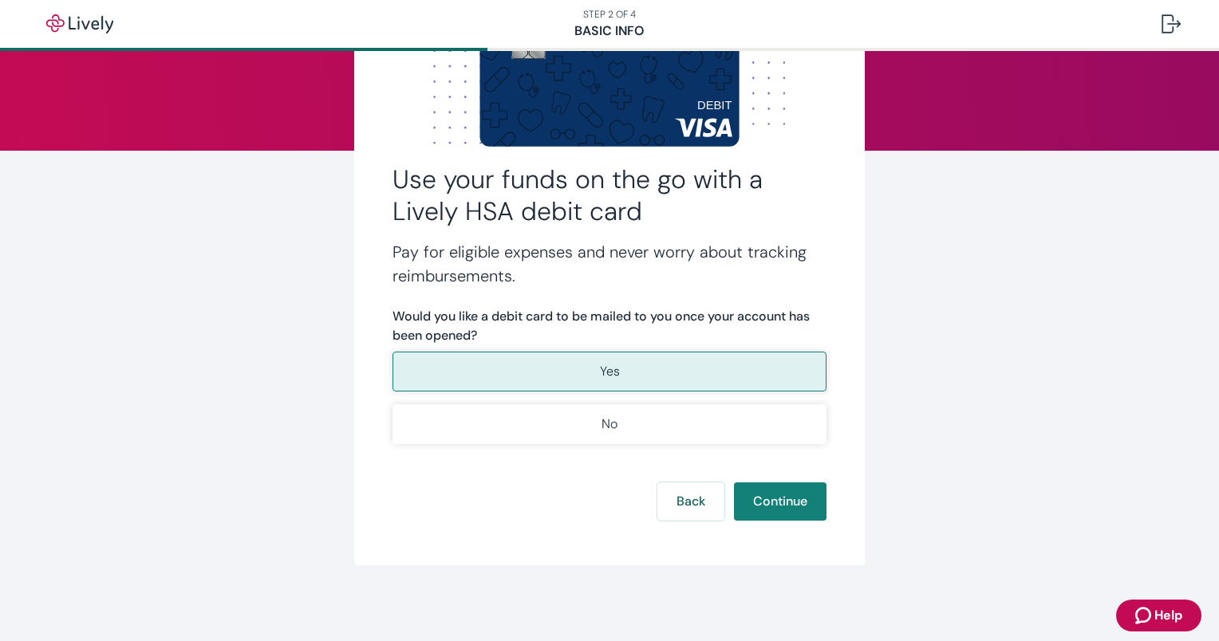
click at [629, 370] on button "Yes" at bounding box center [609, 372] width 434 height 40
click at [766, 504] on button "Continue" at bounding box center [780, 502] width 93 height 38
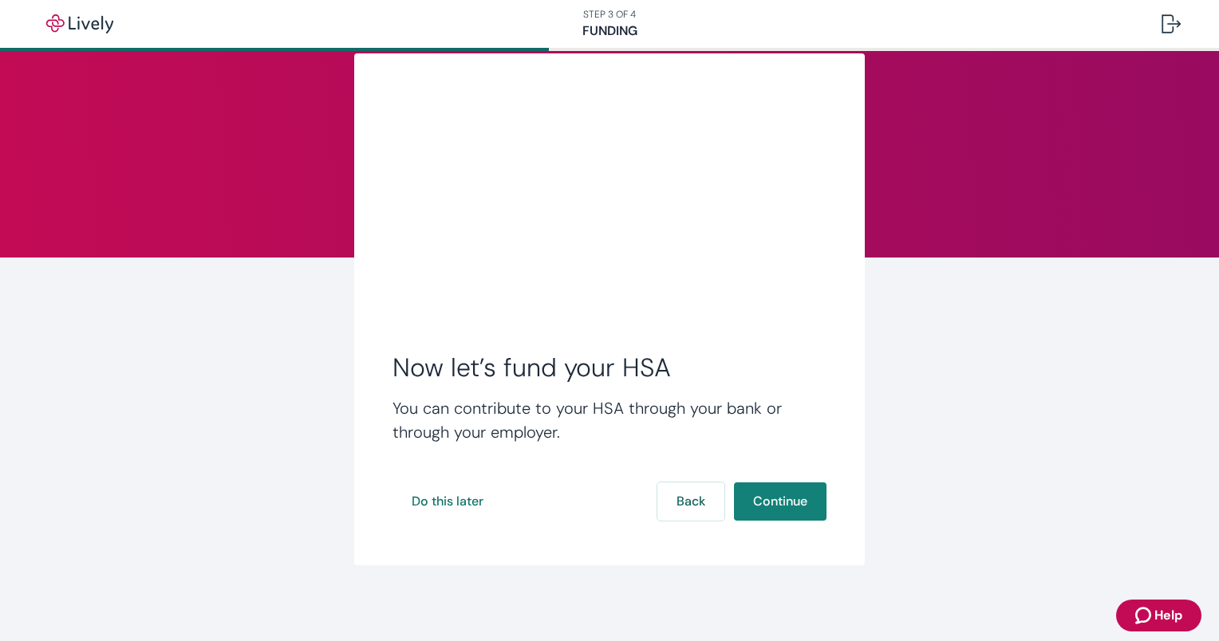
scroll to position [34, 0]
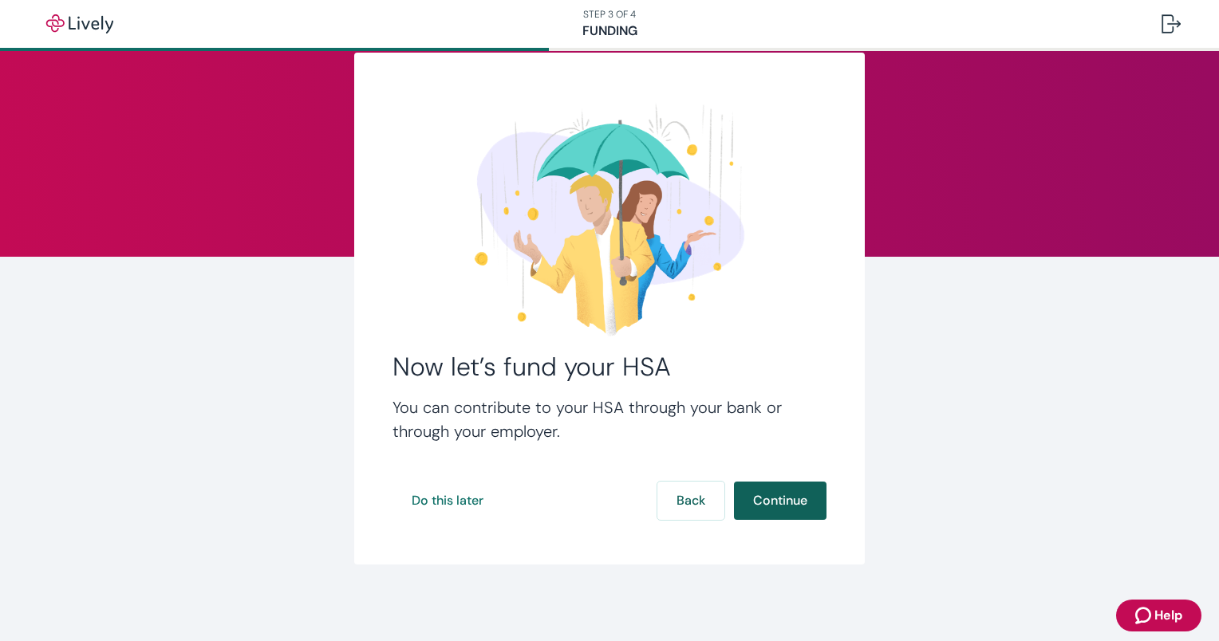
click at [776, 501] on button "Continue" at bounding box center [780, 501] width 93 height 38
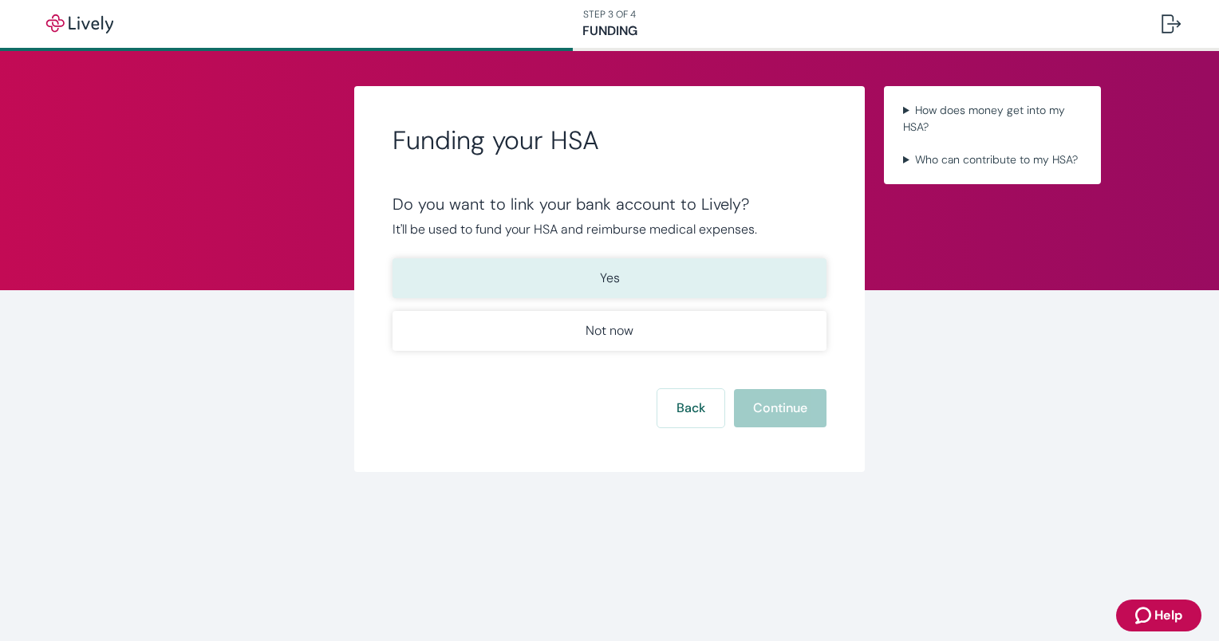
click at [584, 274] on button "Yes" at bounding box center [609, 278] width 434 height 40
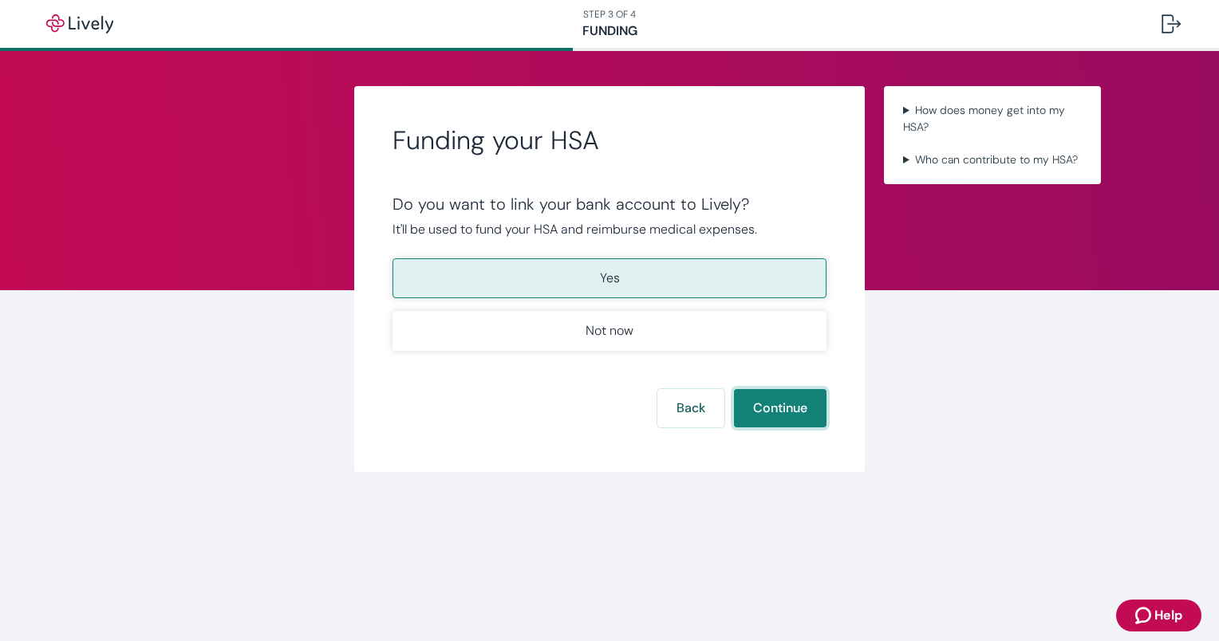
click at [787, 408] on button "Continue" at bounding box center [780, 408] width 93 height 38
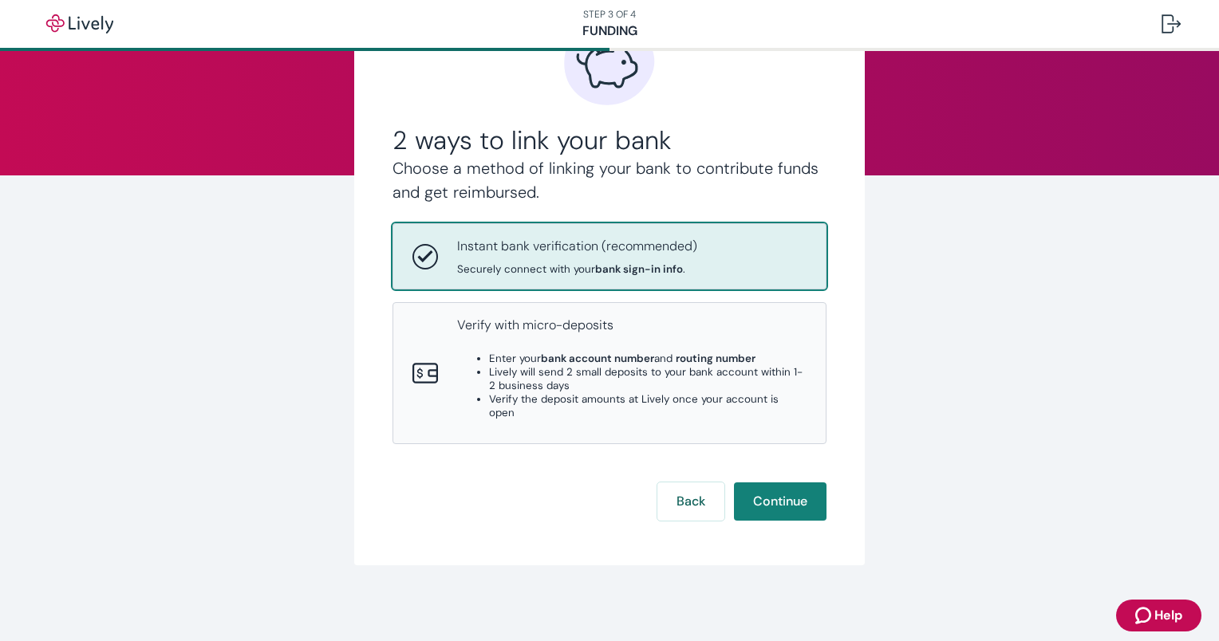
scroll to position [149, 0]
click at [783, 495] on button "Continue" at bounding box center [780, 501] width 93 height 38
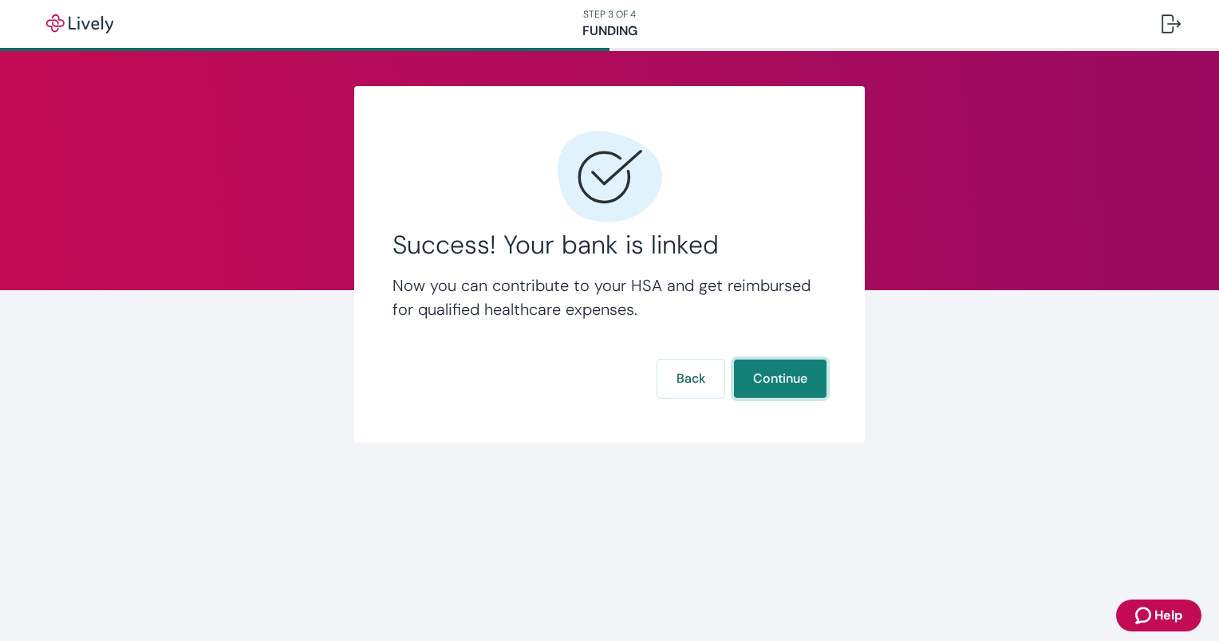
click at [790, 369] on button "Continue" at bounding box center [780, 379] width 93 height 38
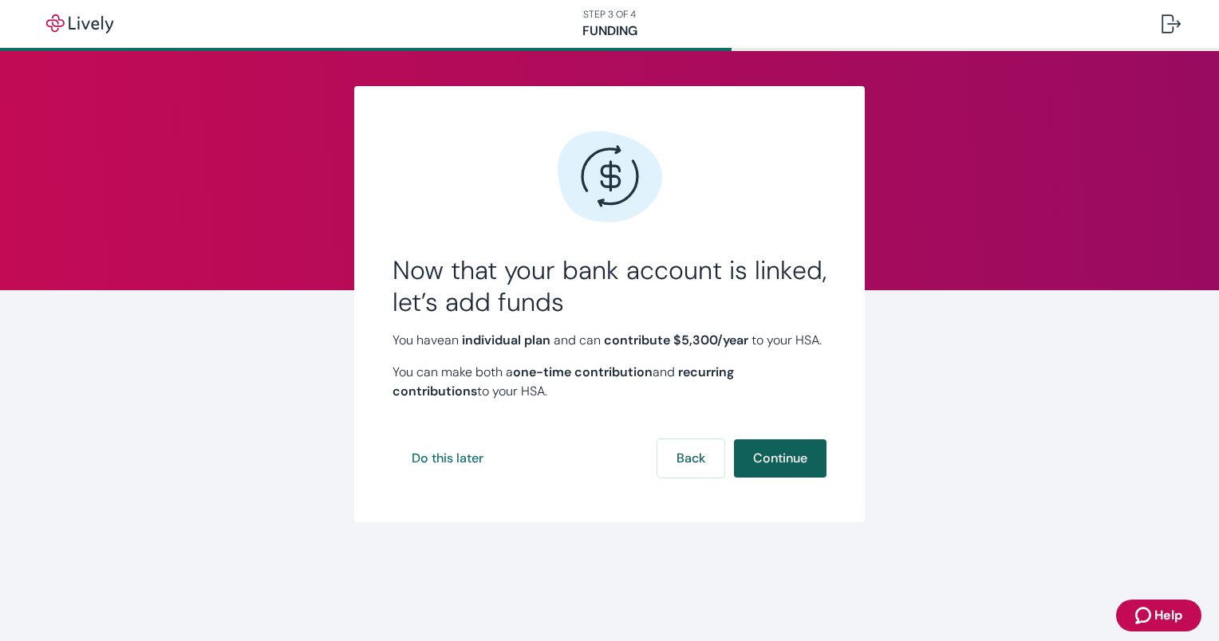
click at [788, 469] on button "Continue" at bounding box center [780, 459] width 93 height 38
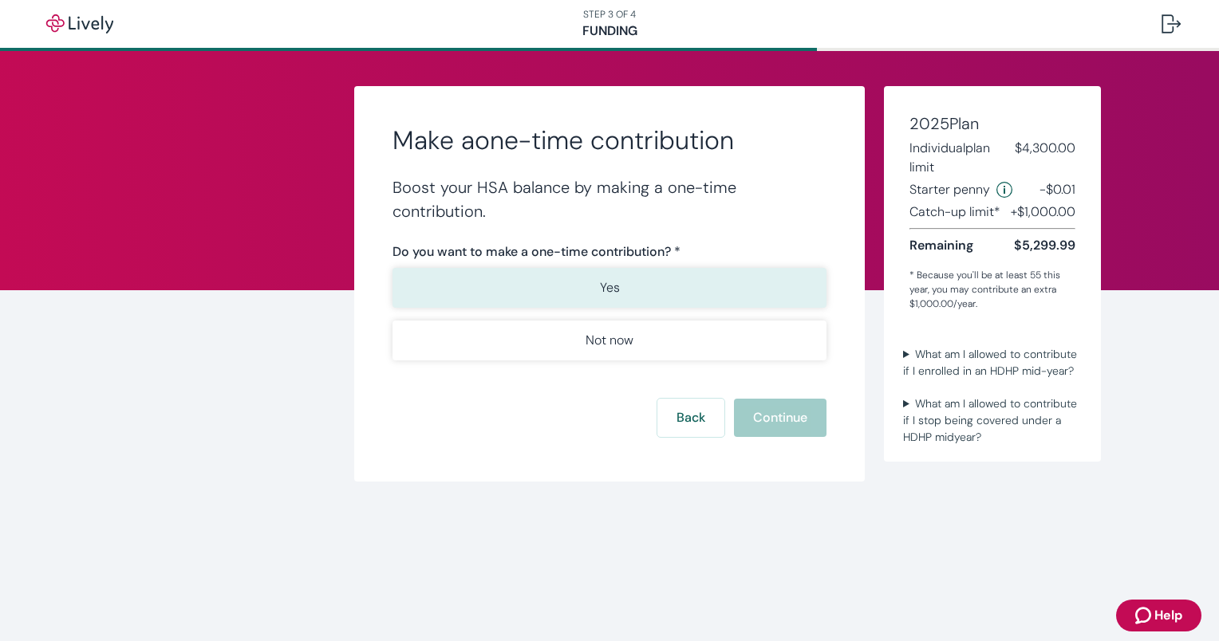
click at [613, 282] on p "Yes" at bounding box center [610, 287] width 20 height 19
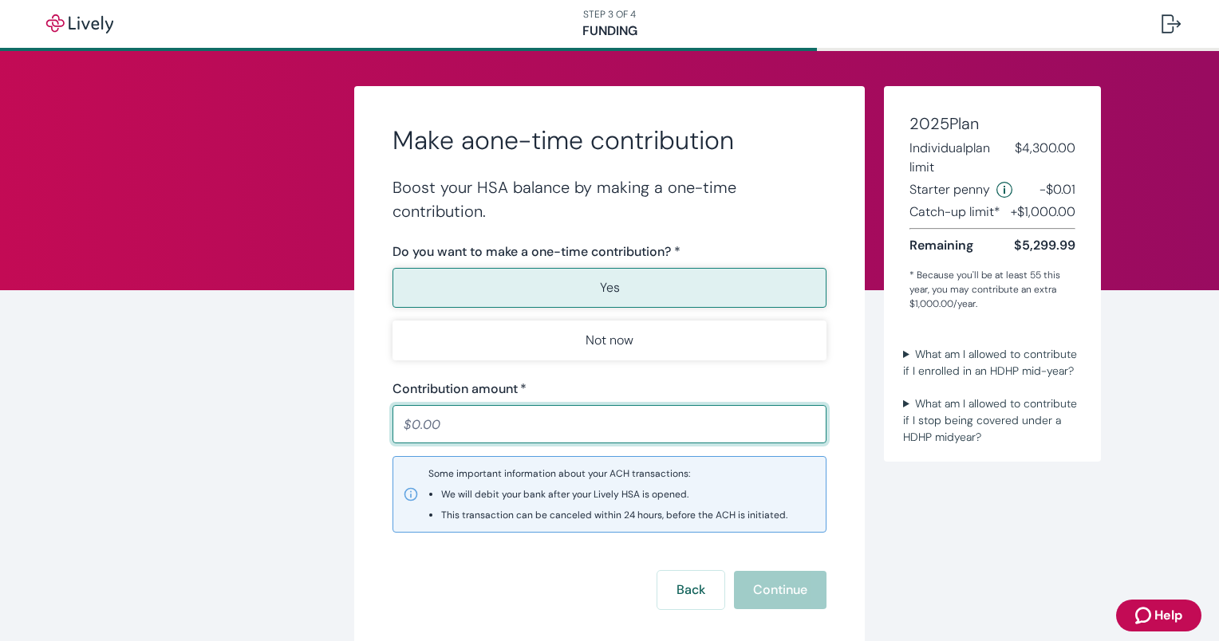
click at [440, 425] on input "Contribution amount   *" at bounding box center [609, 424] width 434 height 32
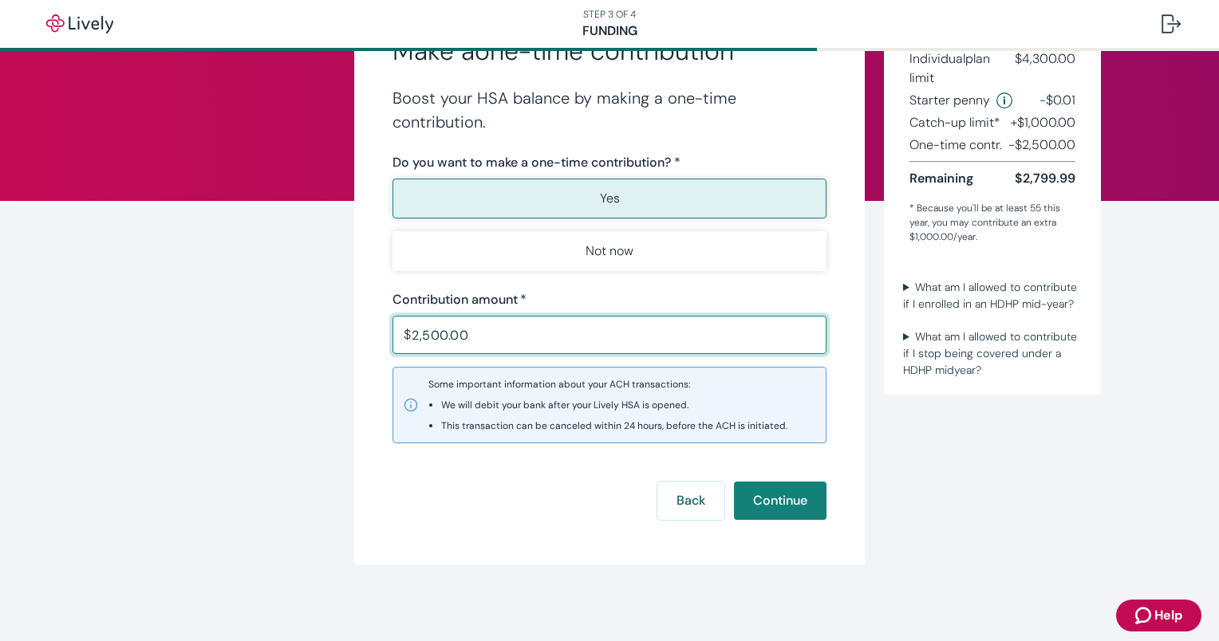
scroll to position [121, 0]
type input "2,500.00"
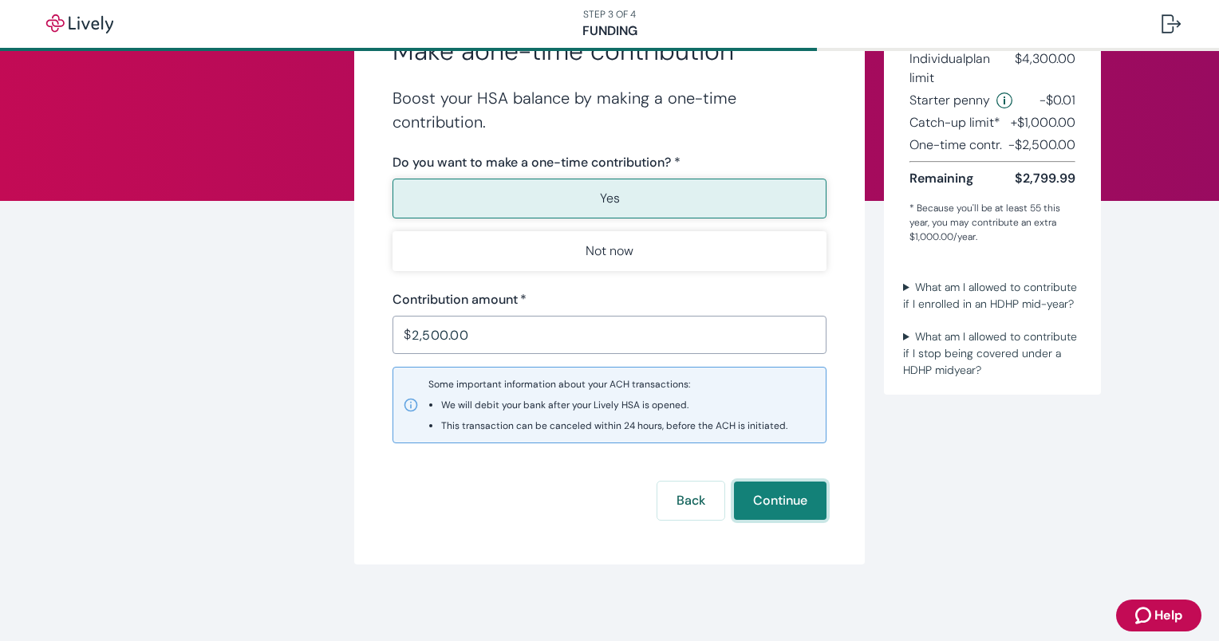
click at [775, 504] on button "Continue" at bounding box center [780, 501] width 93 height 38
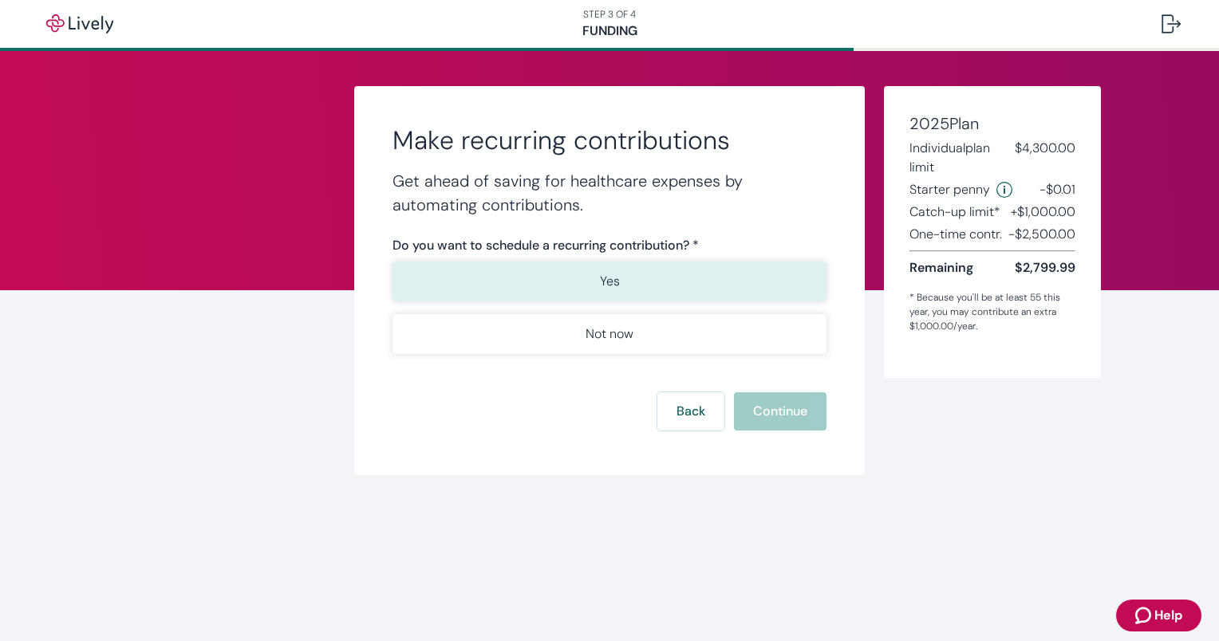
click at [606, 281] on p "Yes" at bounding box center [610, 281] width 20 height 19
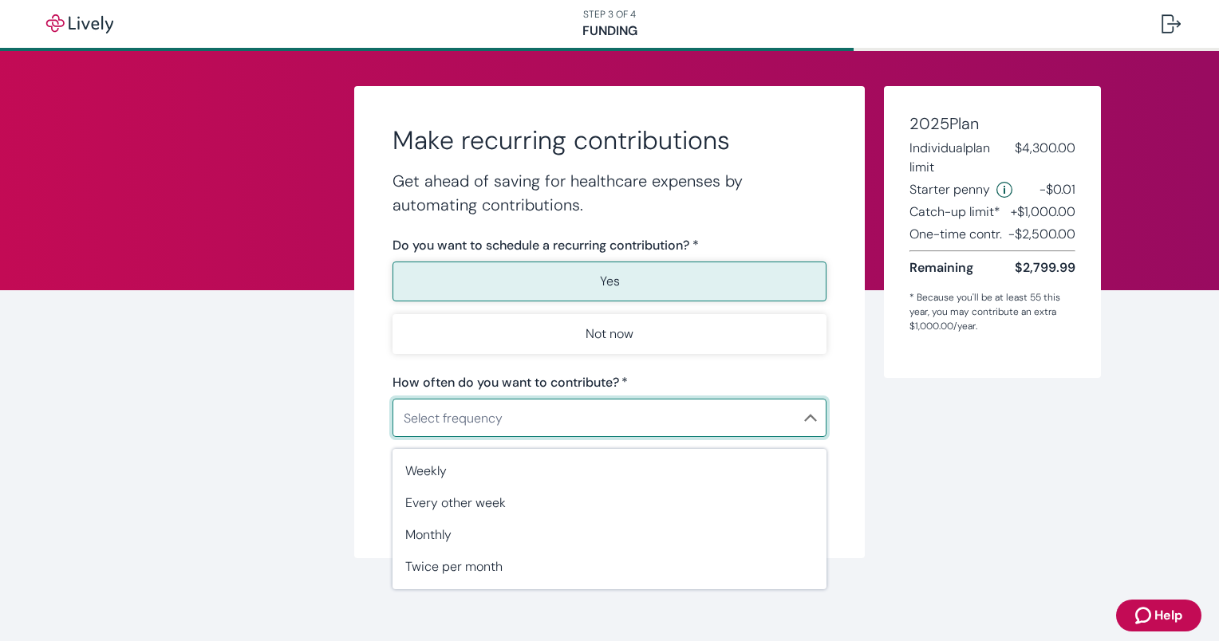
click at [807, 412] on body "STEP 3 OF 4 Funding Make recurring contributions Get ahead of saving for health…" at bounding box center [609, 320] width 1219 height 641
click at [491, 574] on span "Twice per month" at bounding box center [609, 567] width 408 height 19
type input "TwicePerMonth"
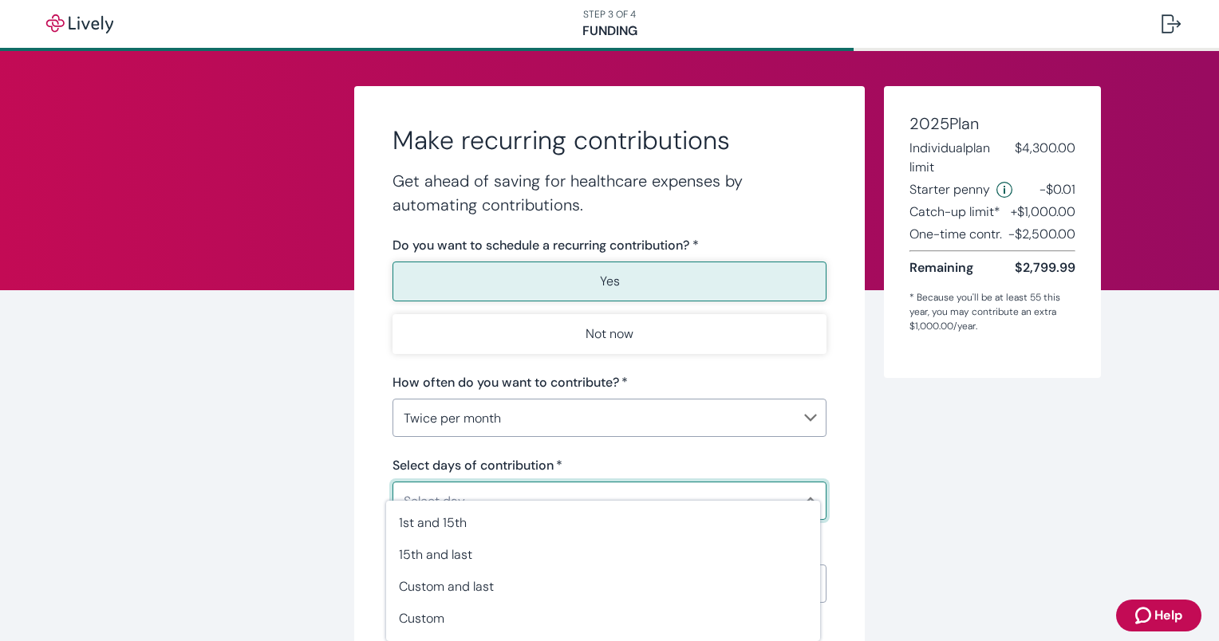
click at [795, 501] on body "STEP 3 OF 4 Funding Make recurring contributions Get ahead of saving for health…" at bounding box center [609, 320] width 1219 height 641
click at [542, 542] on li "15th and last" at bounding box center [603, 555] width 434 height 32
type input "TwicePerMonth15thAndLast"
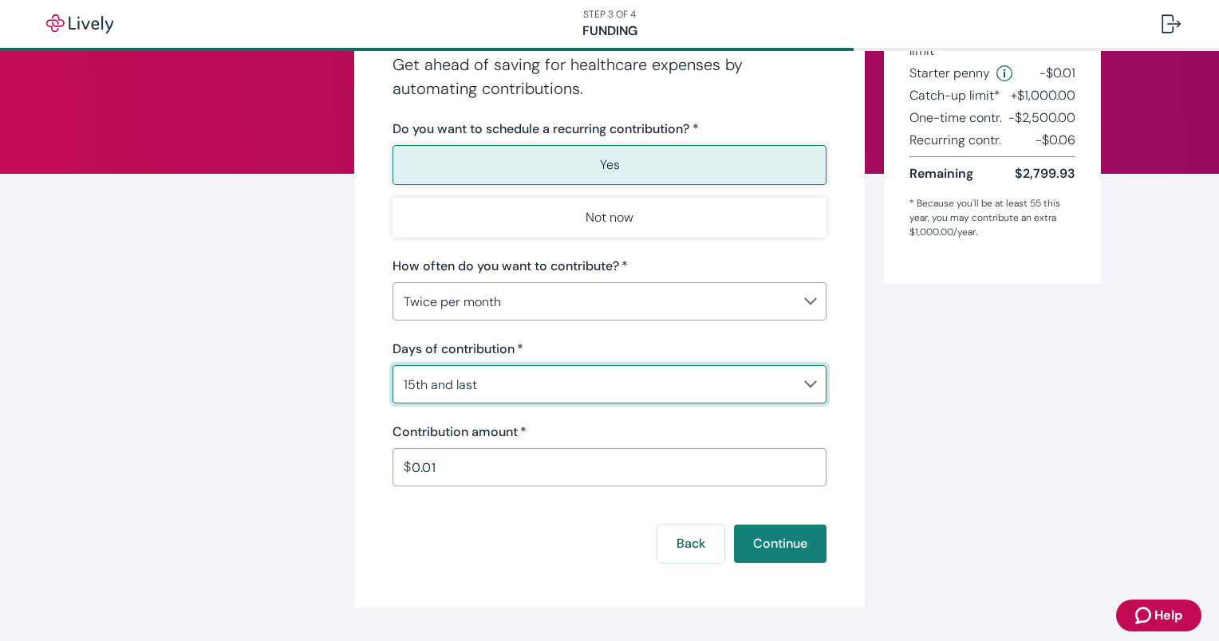
scroll to position [159, 0]
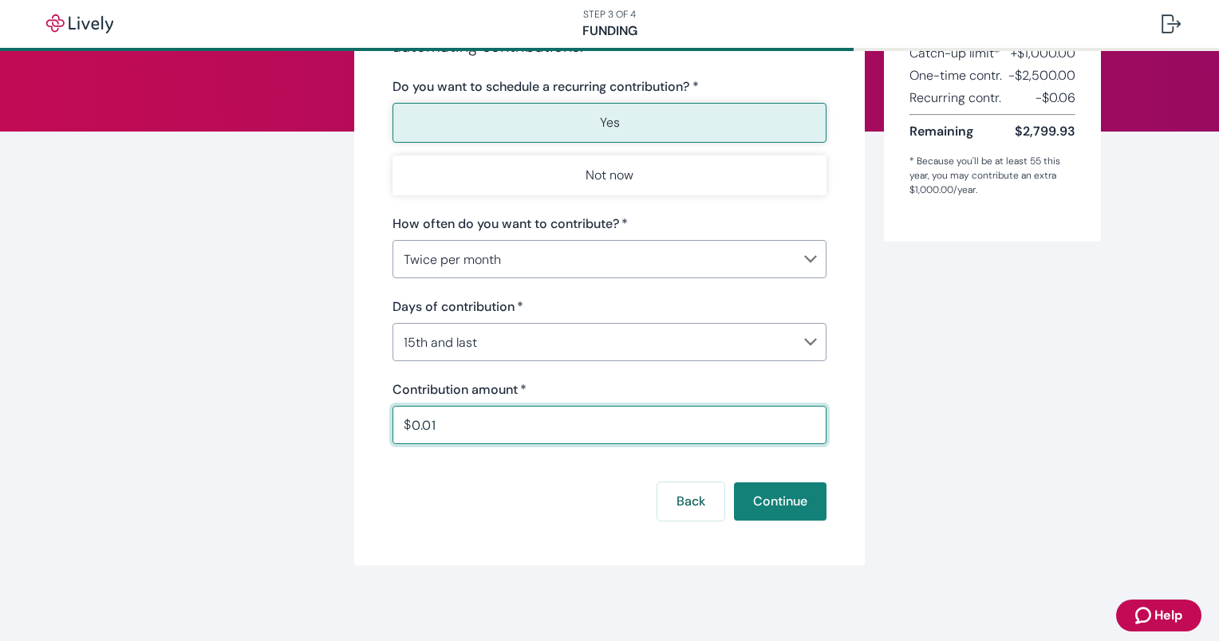
drag, startPoint x: 449, startPoint y: 431, endPoint x: 380, endPoint y: 431, distance: 69.4
click at [380, 431] on div "Make recurring contributions Get ahead of saving for healthcare expenses by aut…" at bounding box center [609, 246] width 511 height 638
type input "2"
type input "300.00"
click at [754, 495] on button "Continue" at bounding box center [780, 502] width 93 height 38
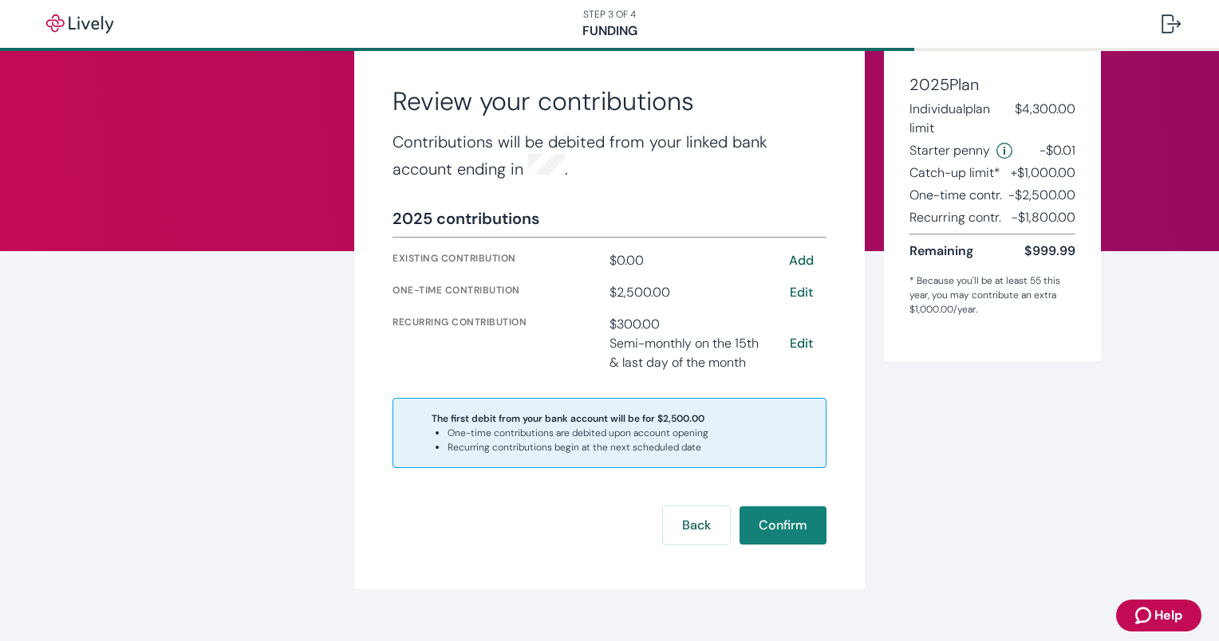
scroll to position [74, 0]
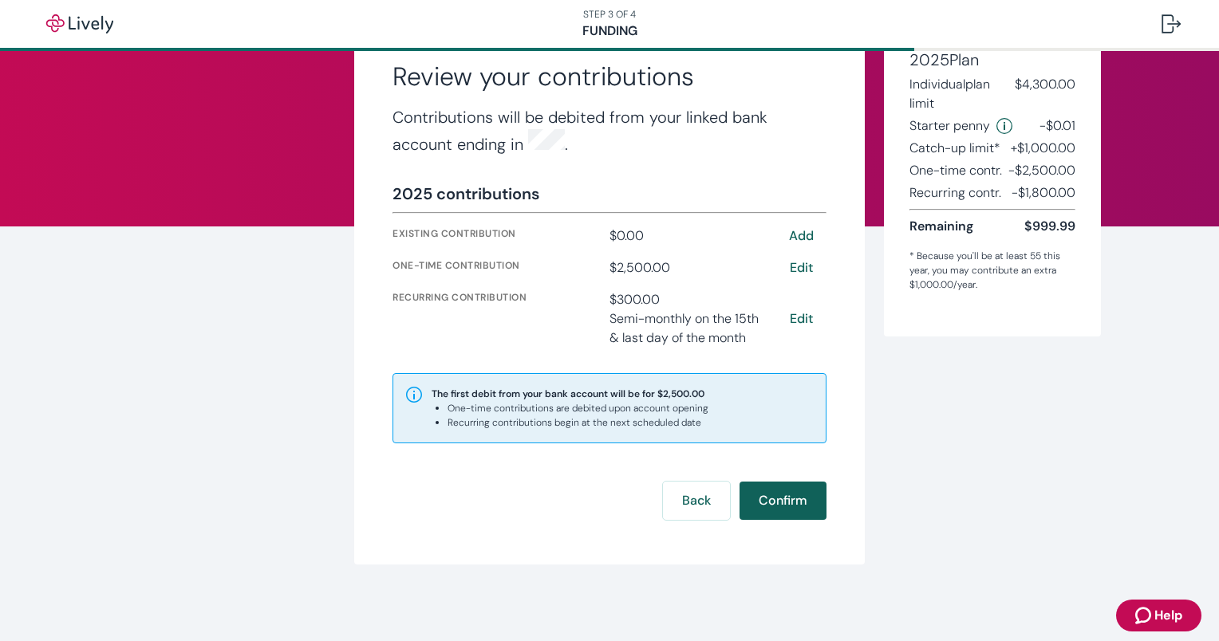
click at [783, 503] on button "Confirm" at bounding box center [782, 501] width 87 height 38
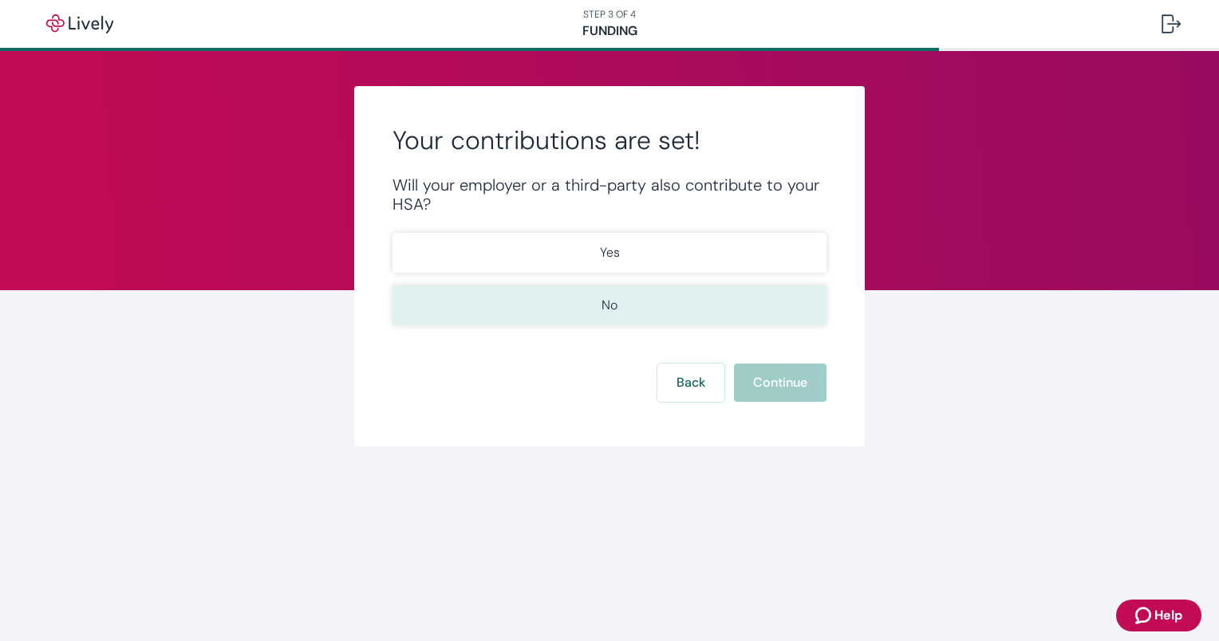
click at [603, 310] on p "No" at bounding box center [609, 305] width 16 height 19
click at [780, 380] on button "Continue" at bounding box center [780, 383] width 93 height 38
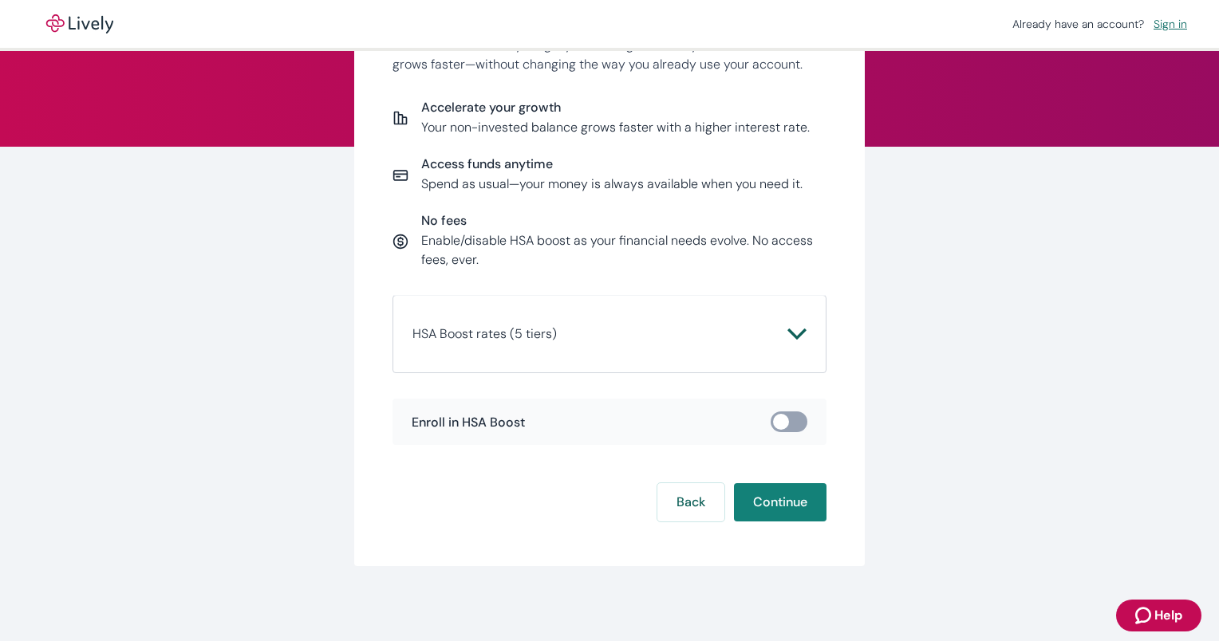
scroll to position [145, 0]
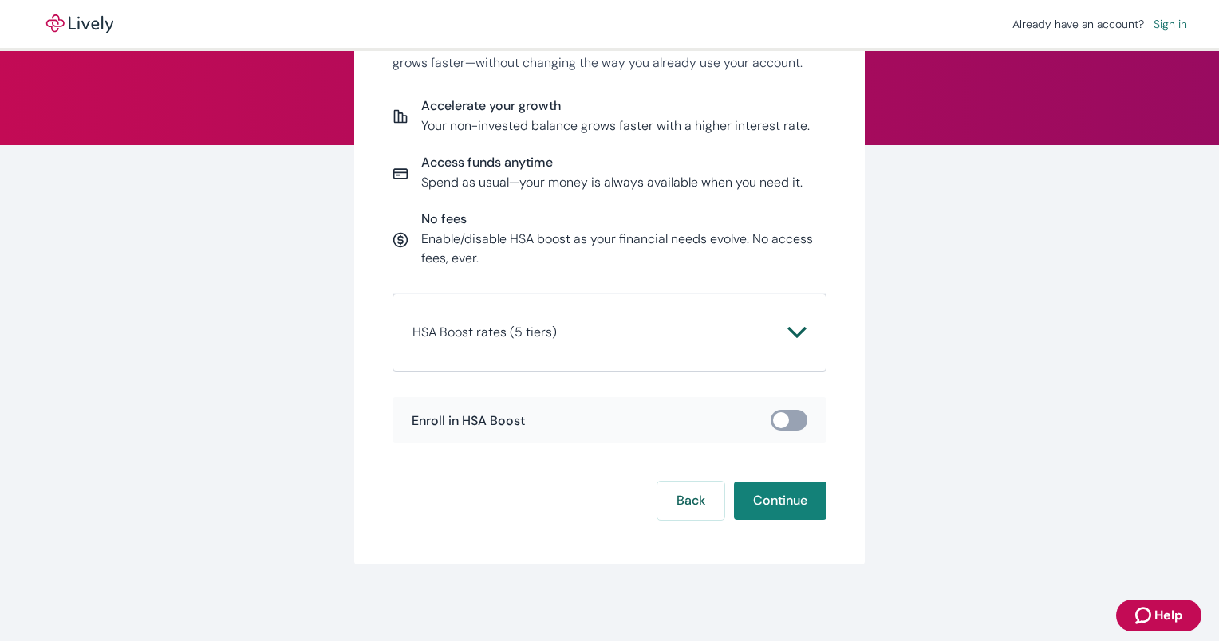
click at [787, 325] on icon "Chevron icon" at bounding box center [796, 332] width 19 height 19
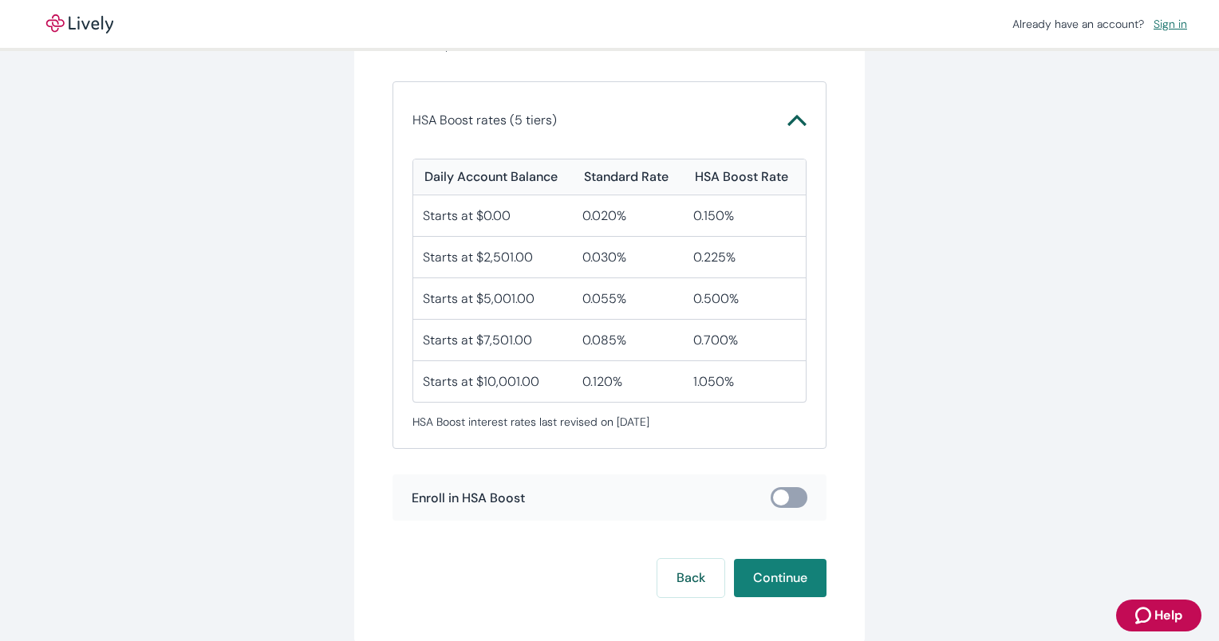
scroll to position [384, 0]
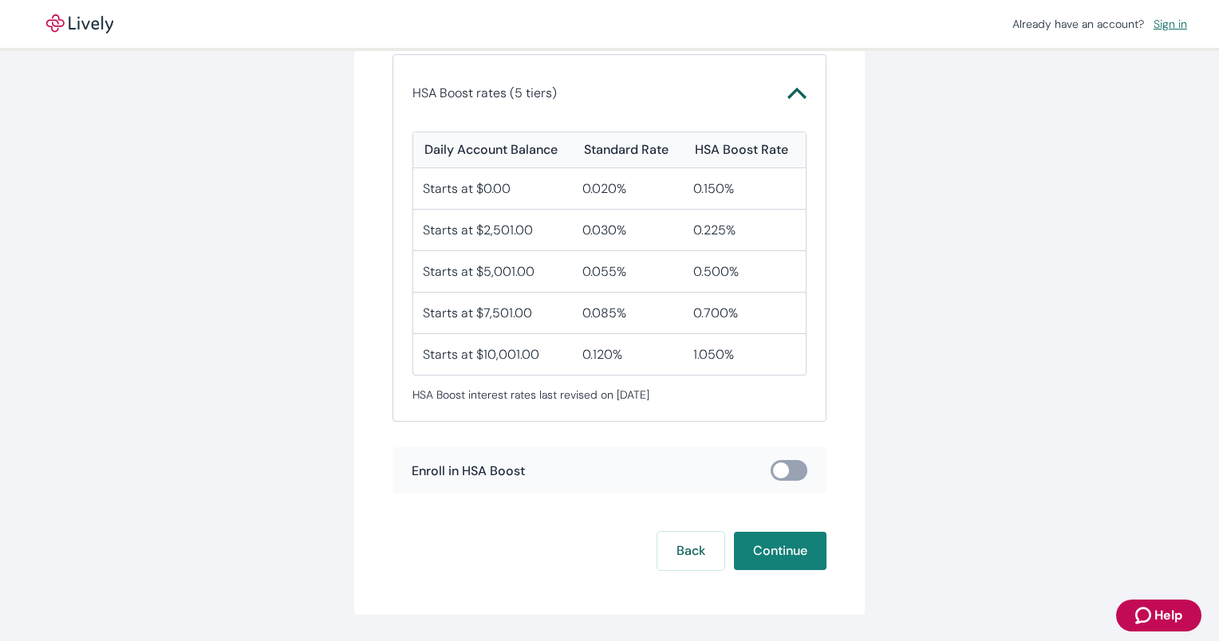
click at [788, 467] on input "checkbox" at bounding box center [781, 471] width 48 height 16
checkbox input "true"
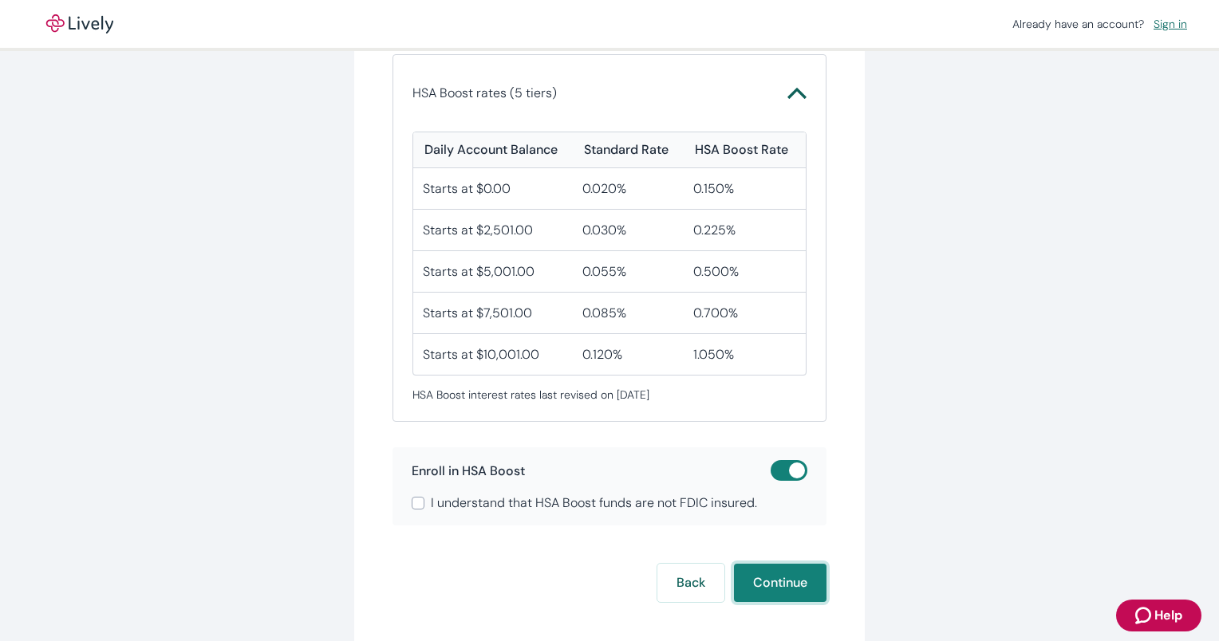
click at [772, 578] on button "Continue" at bounding box center [780, 583] width 93 height 38
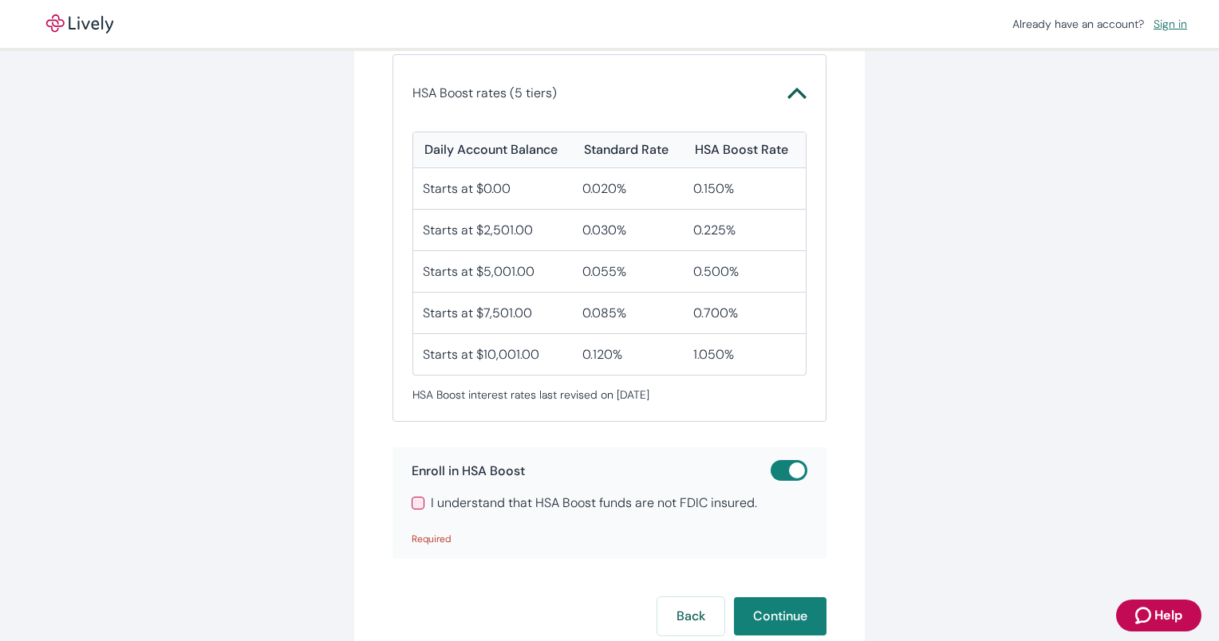
click at [412, 500] on input "I understand that HSA Boost funds are not FDIC insured." at bounding box center [418, 503] width 13 height 13
checkbox input "true"
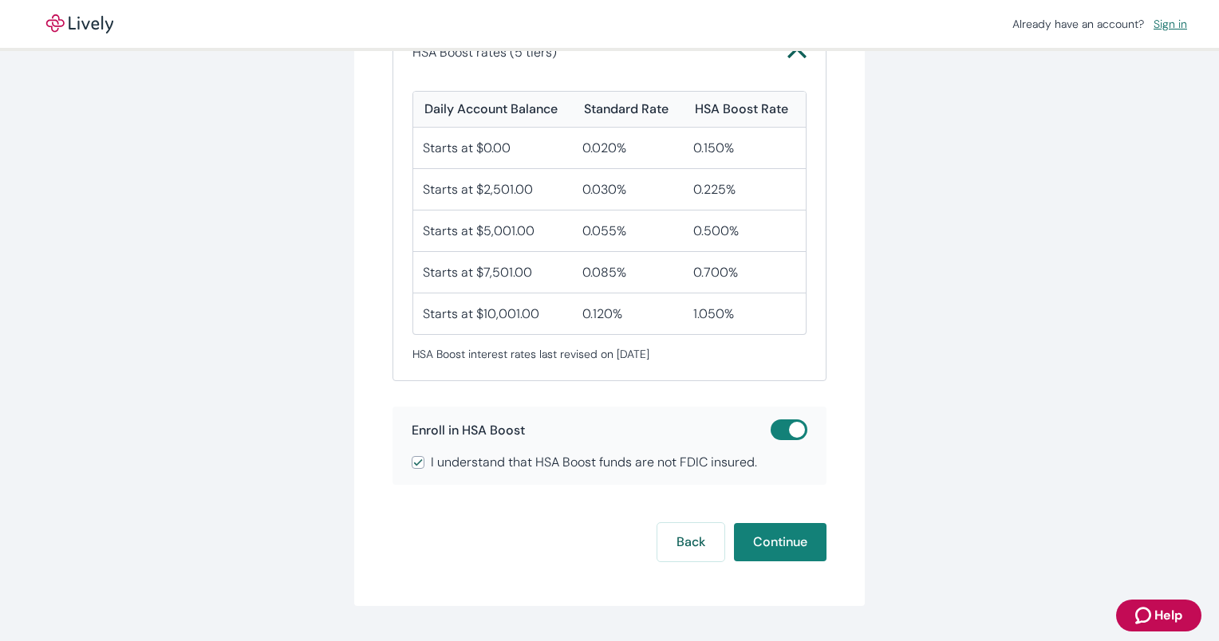
scroll to position [468, 0]
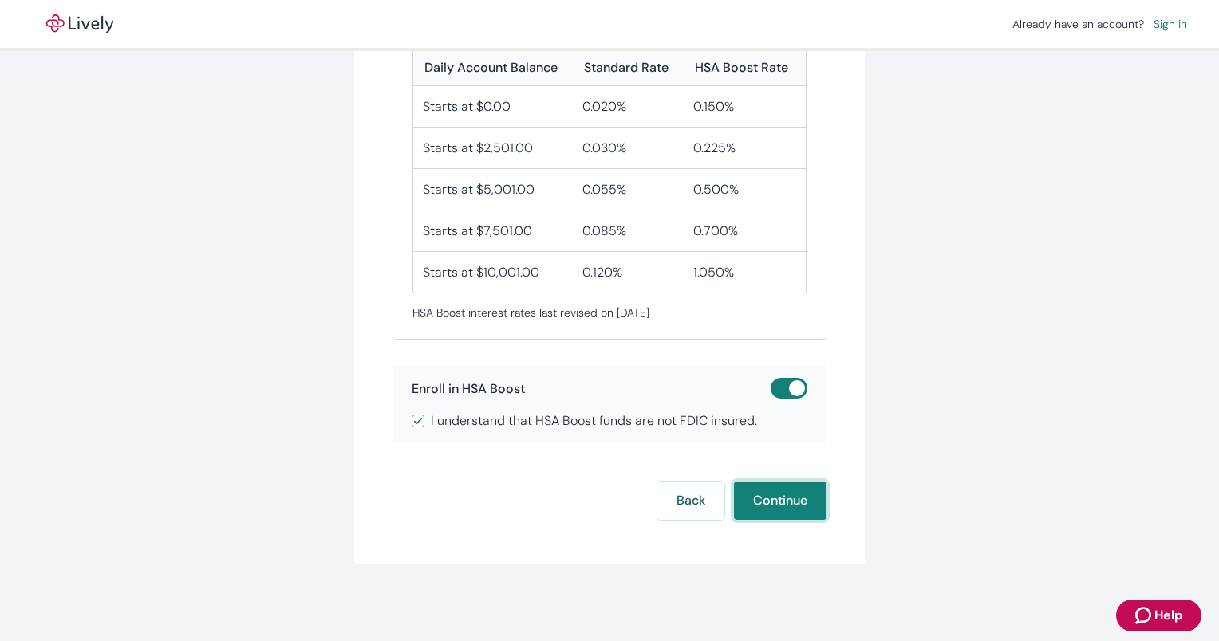
click at [789, 497] on button "Continue" at bounding box center [780, 501] width 93 height 38
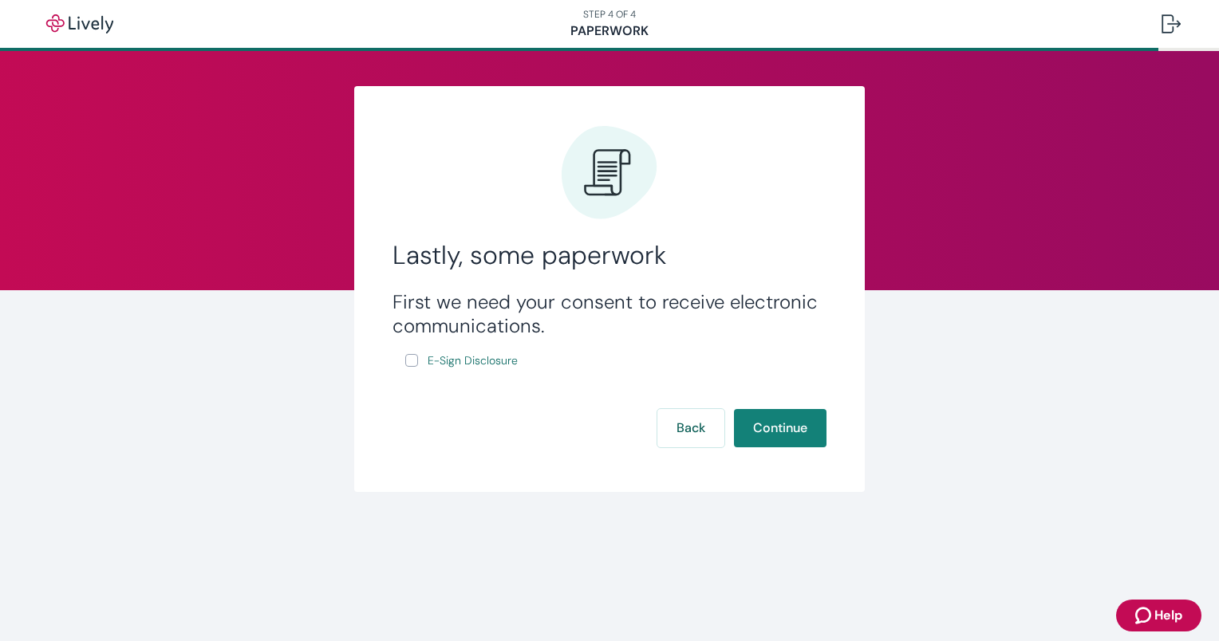
click at [405, 357] on input "E-Sign Disclosure" at bounding box center [411, 360] width 13 height 13
checkbox input "true"
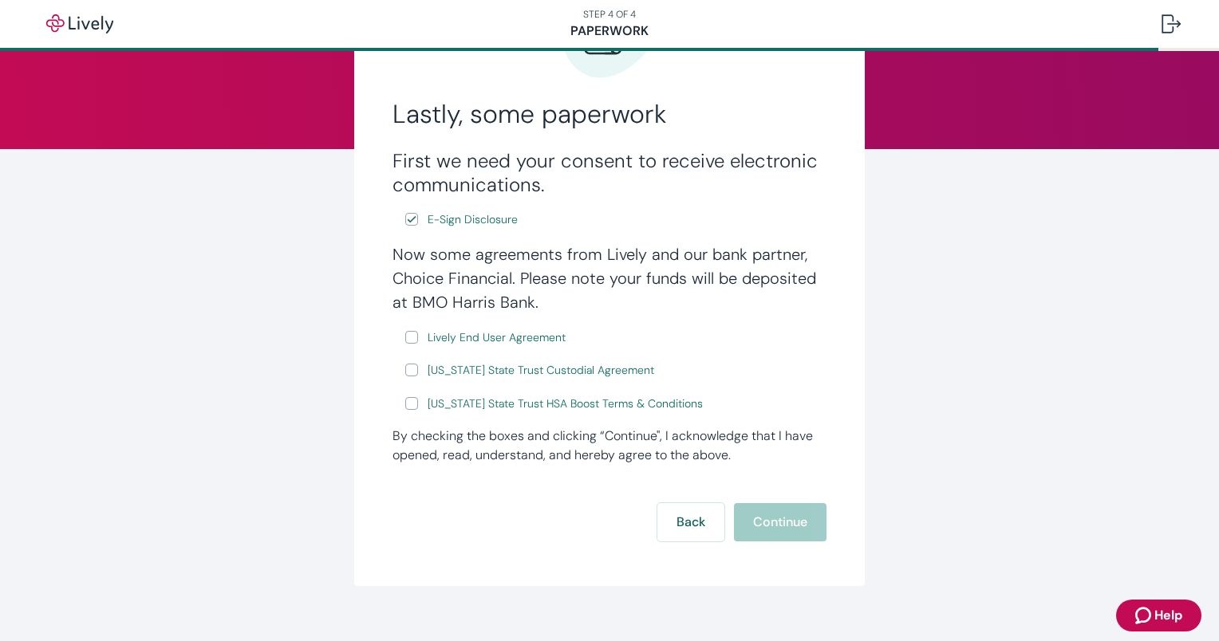
scroll to position [171, 0]
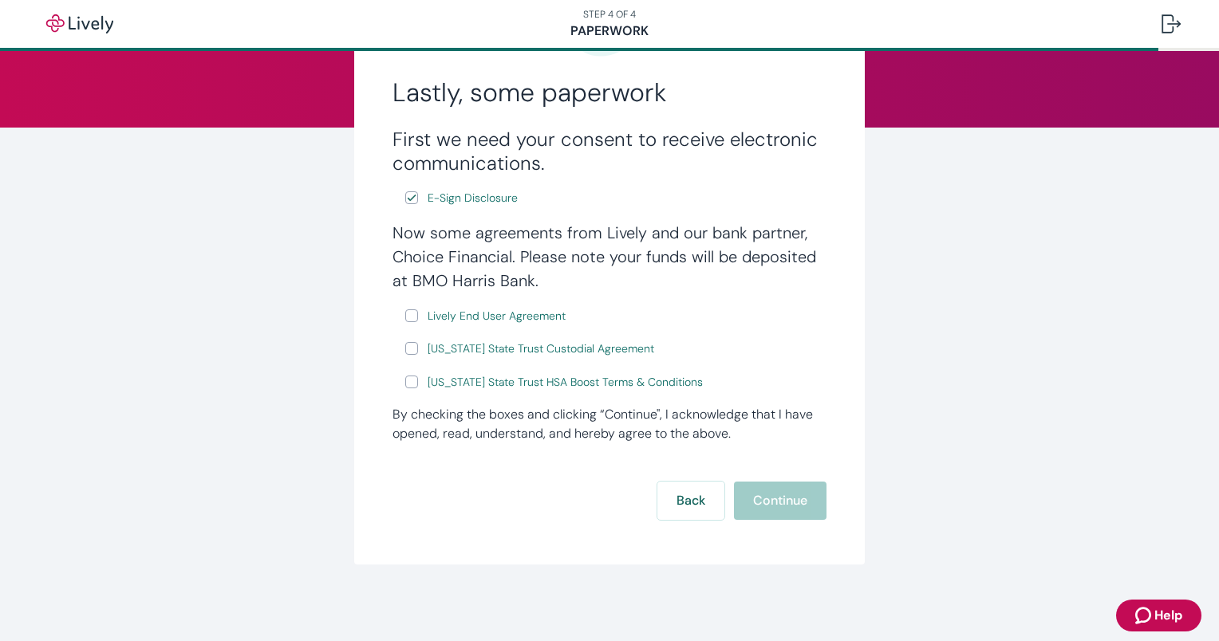
click at [405, 310] on input "Lively End User Agreement" at bounding box center [411, 316] width 13 height 13
checkbox input "true"
click at [409, 345] on input "[US_STATE] State Trust Custodial Agreement" at bounding box center [411, 348] width 13 height 13
checkbox input "true"
click at [405, 382] on input "[US_STATE] State Trust HSA Boost Terms & Conditions" at bounding box center [411, 382] width 13 height 13
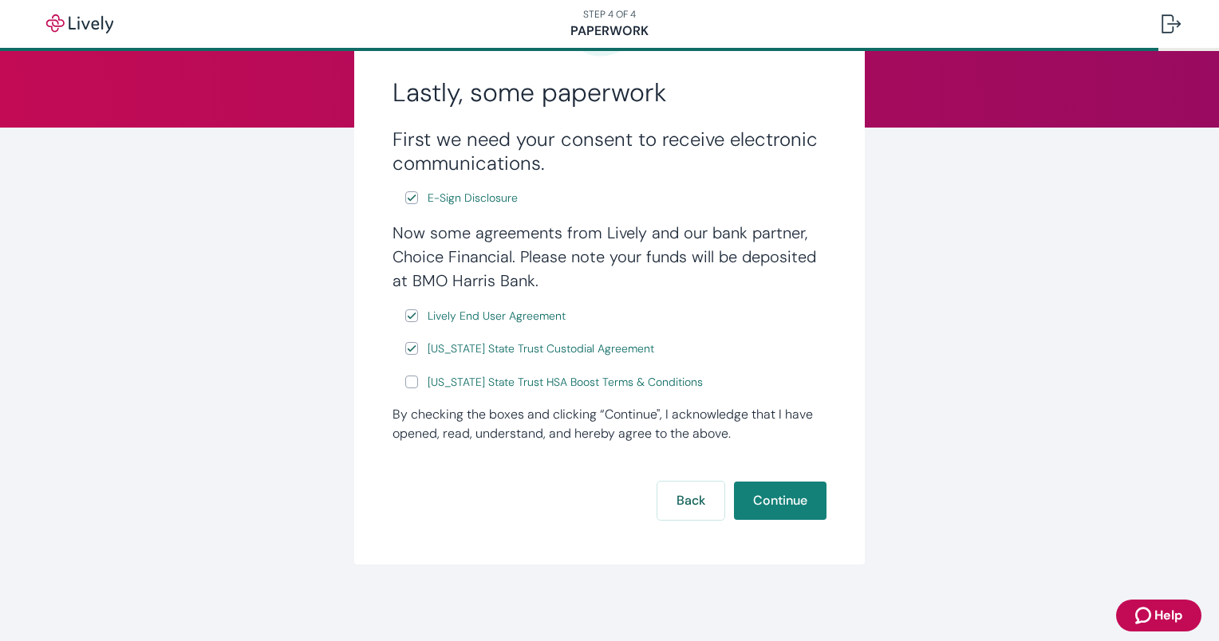
checkbox input "true"
click at [781, 496] on button "Continue" at bounding box center [780, 501] width 93 height 38
